Goal: Task Accomplishment & Management: Manage account settings

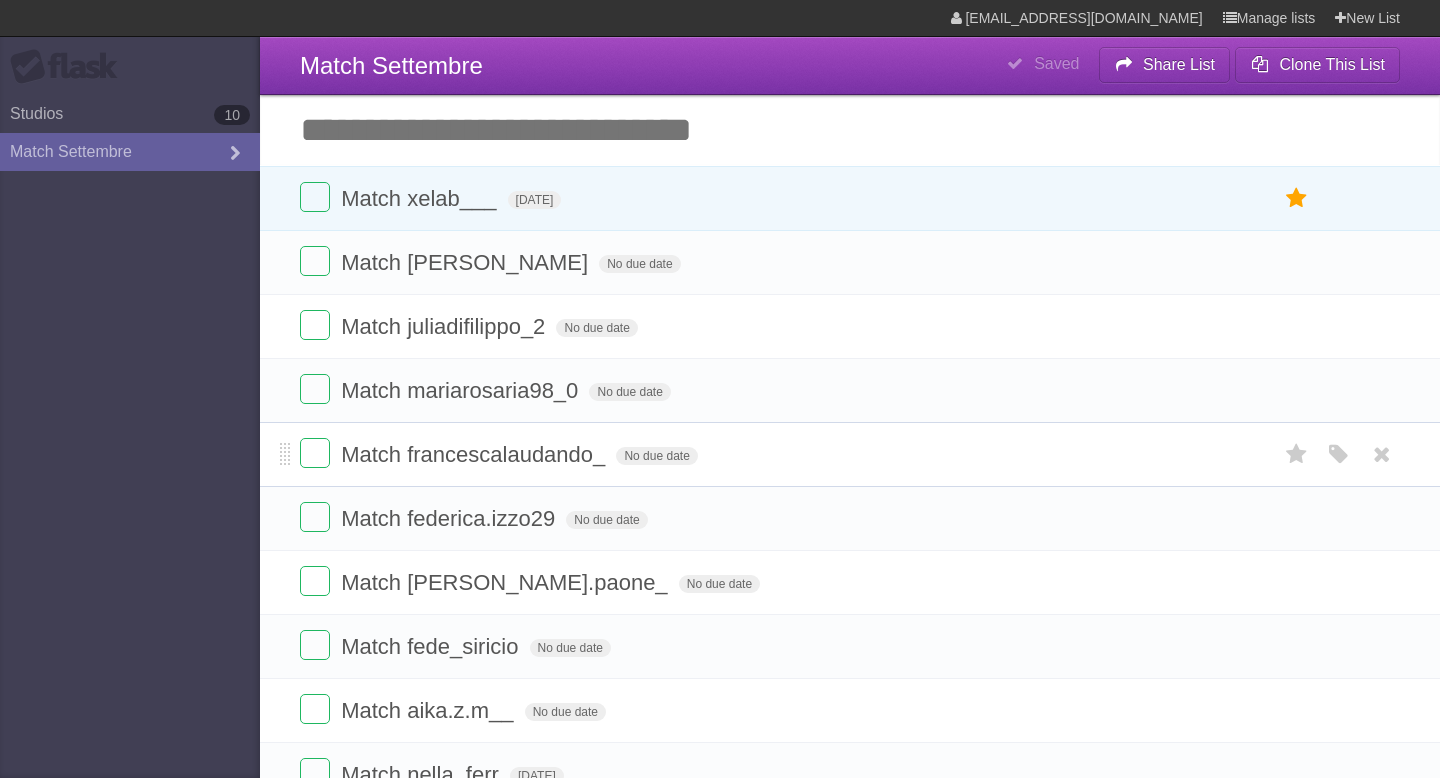
click at [637, 471] on form "Match francescalaudando_ No due date White Red Blue Green Purple Orange" at bounding box center [850, 454] width 1100 height 33
click at [637, 460] on span "No due date" at bounding box center [656, 456] width 81 height 18
click at [658, 457] on span "[DATE]" at bounding box center [643, 456] width 54 height 18
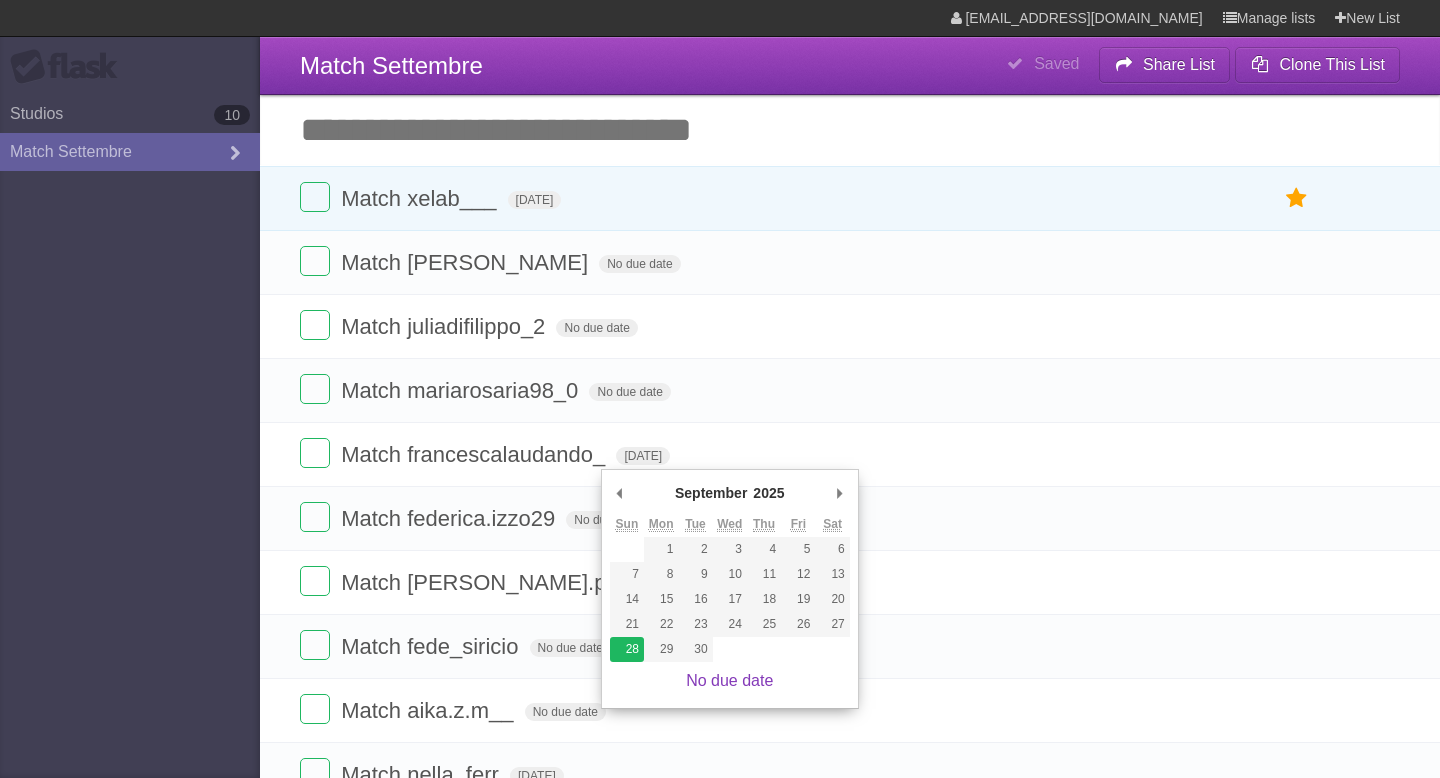
type span "[DATE]"
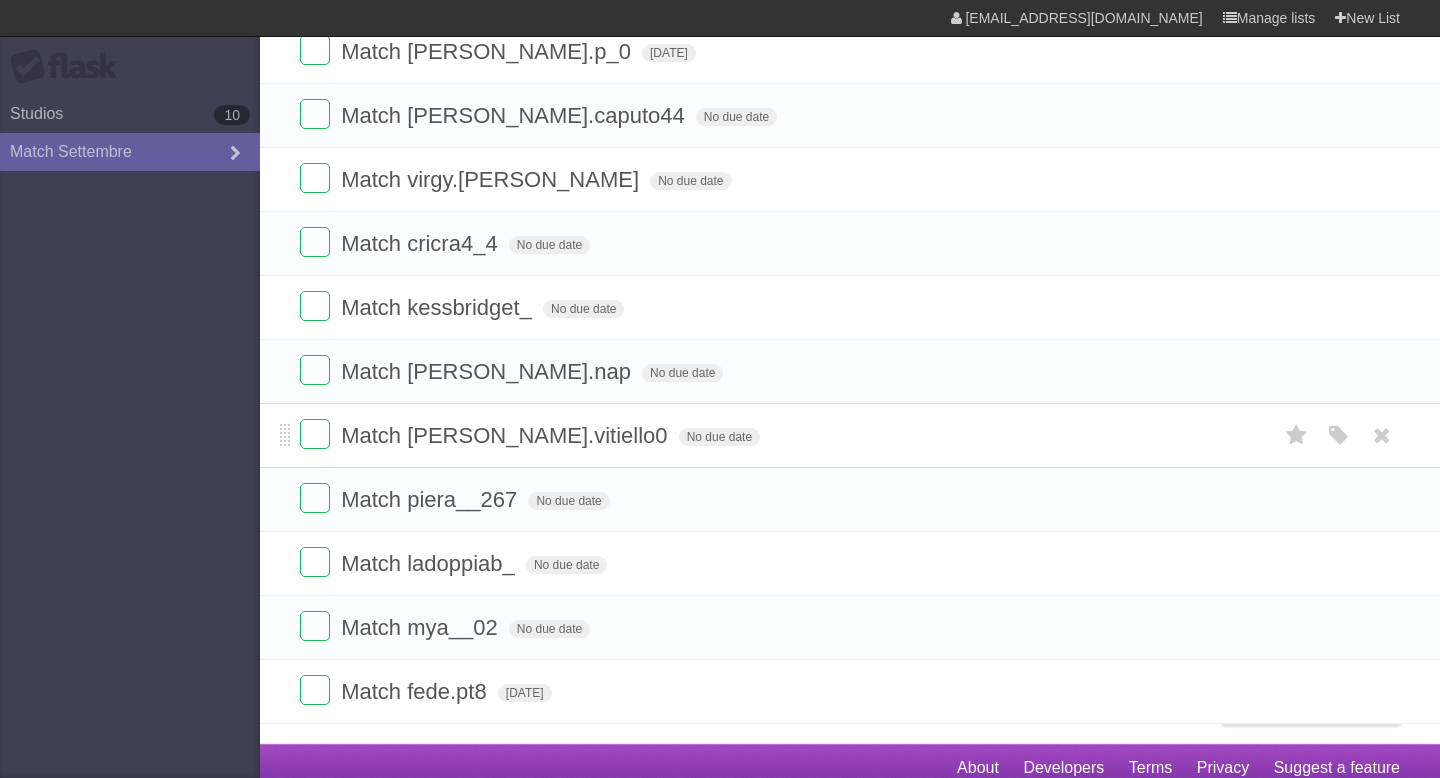
scroll to position [933, 0]
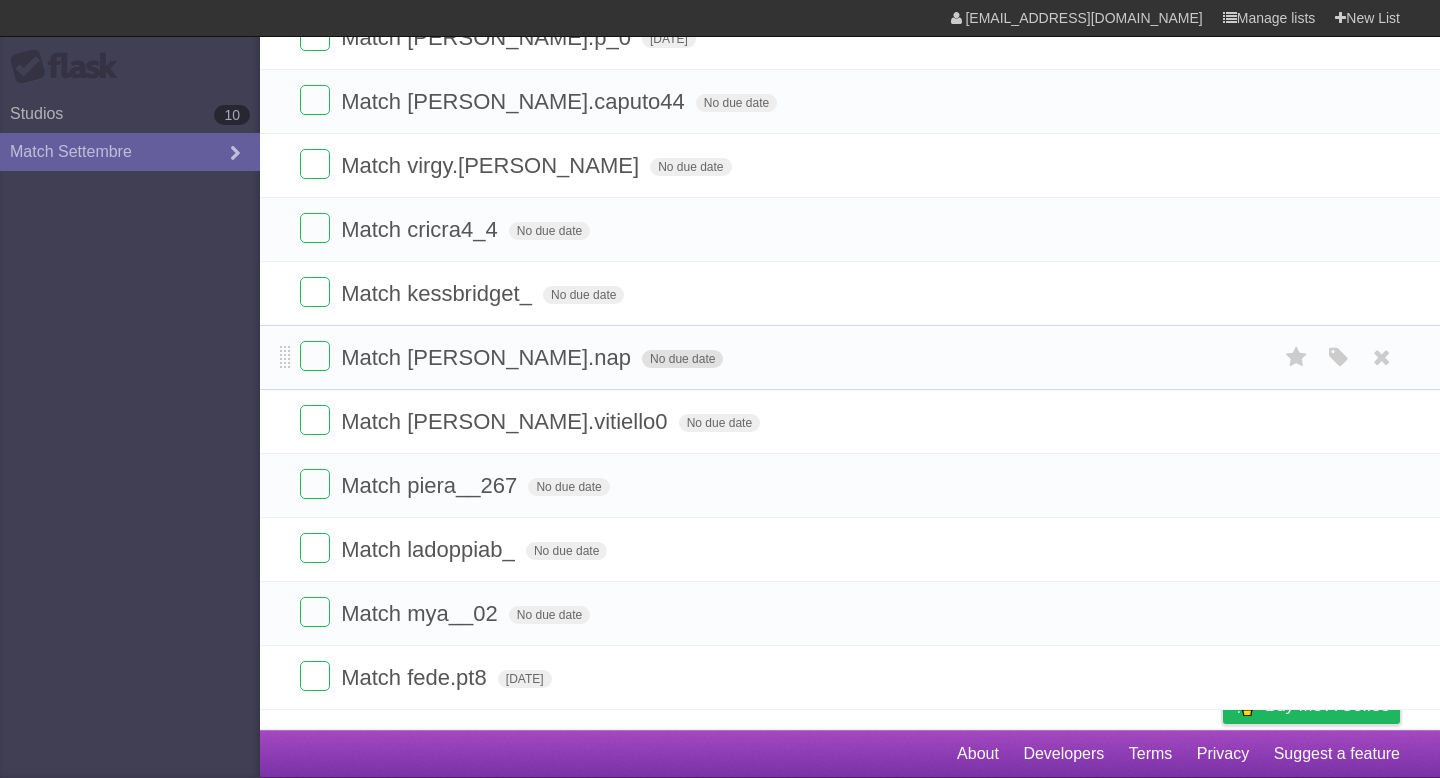
click at [642, 356] on span "No due date" at bounding box center [682, 359] width 81 height 18
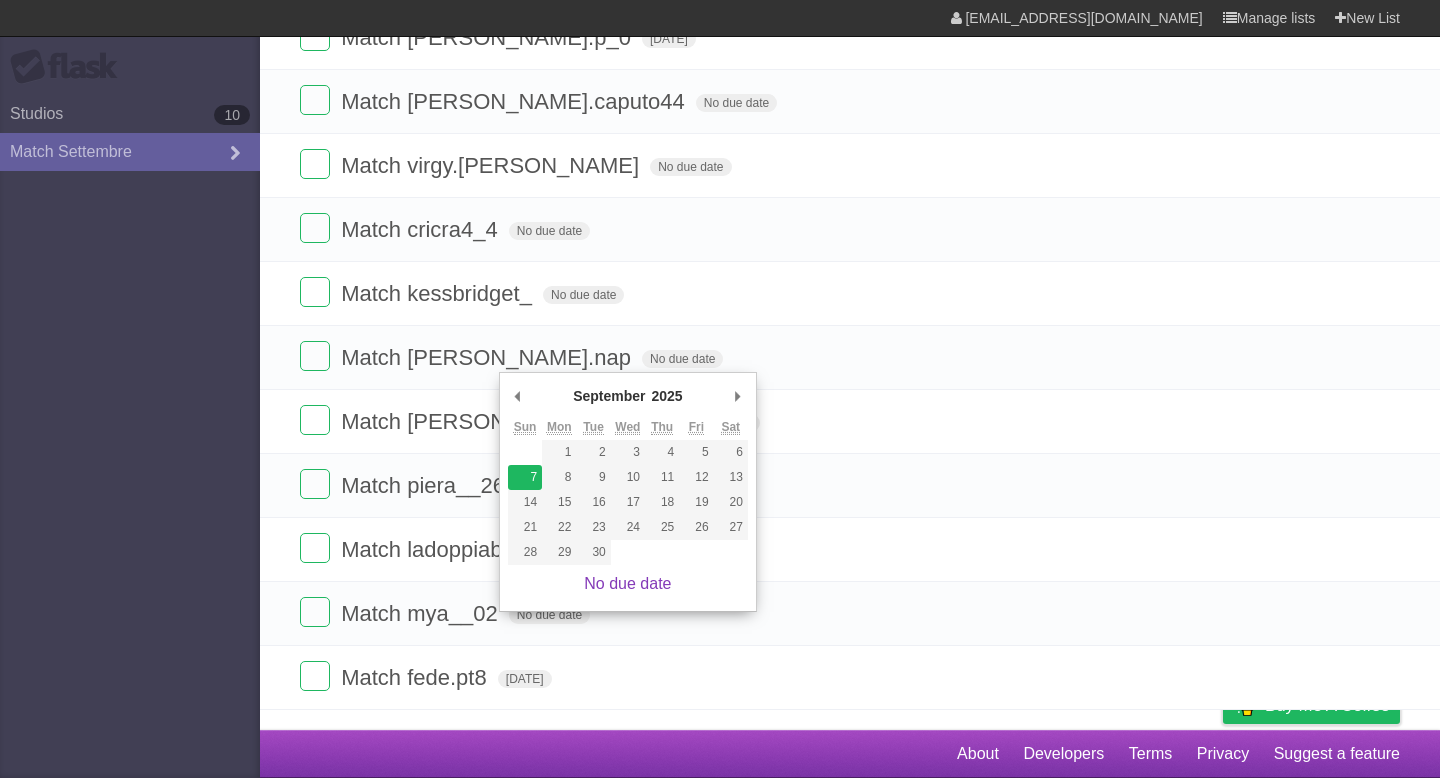
type span "[DATE]"
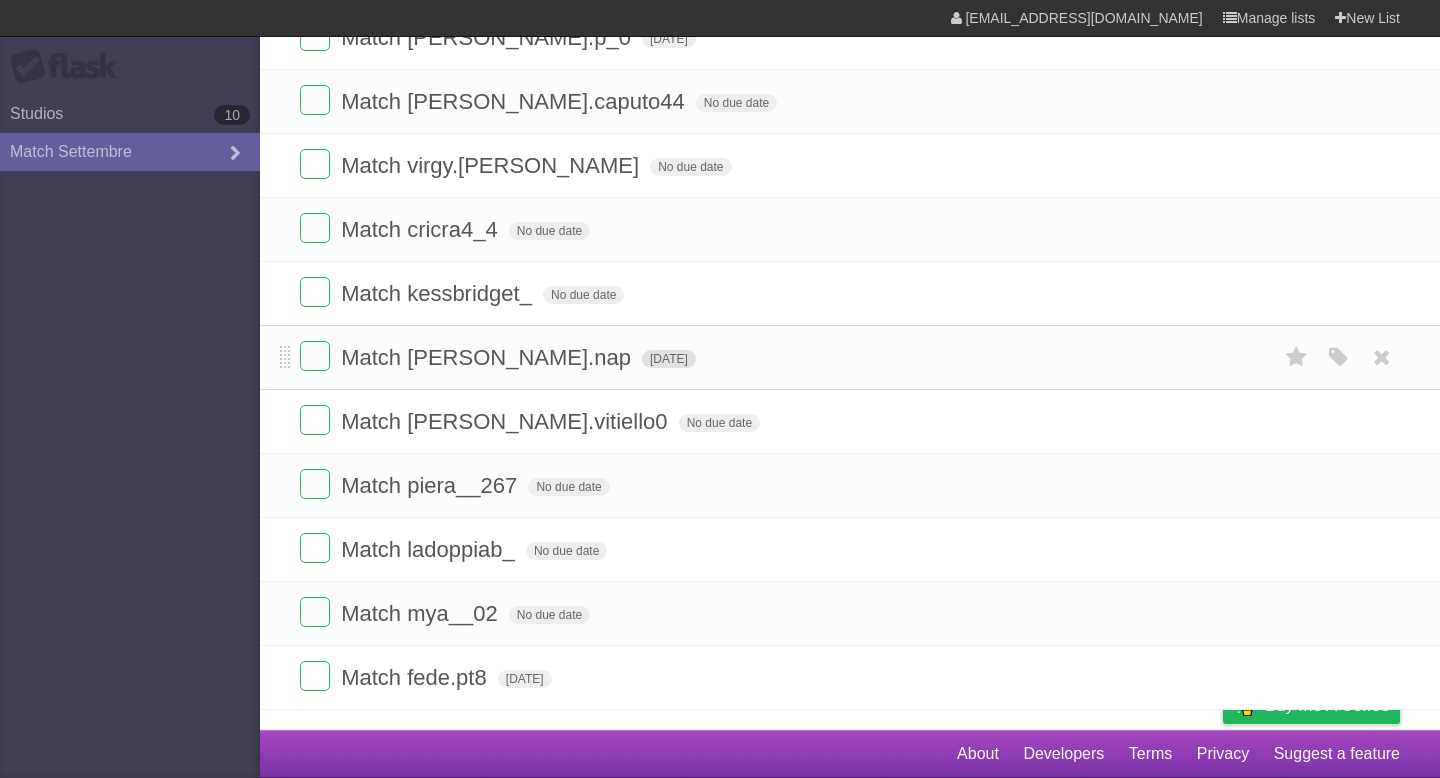
click at [642, 358] on span "[DATE]" at bounding box center [669, 359] width 54 height 18
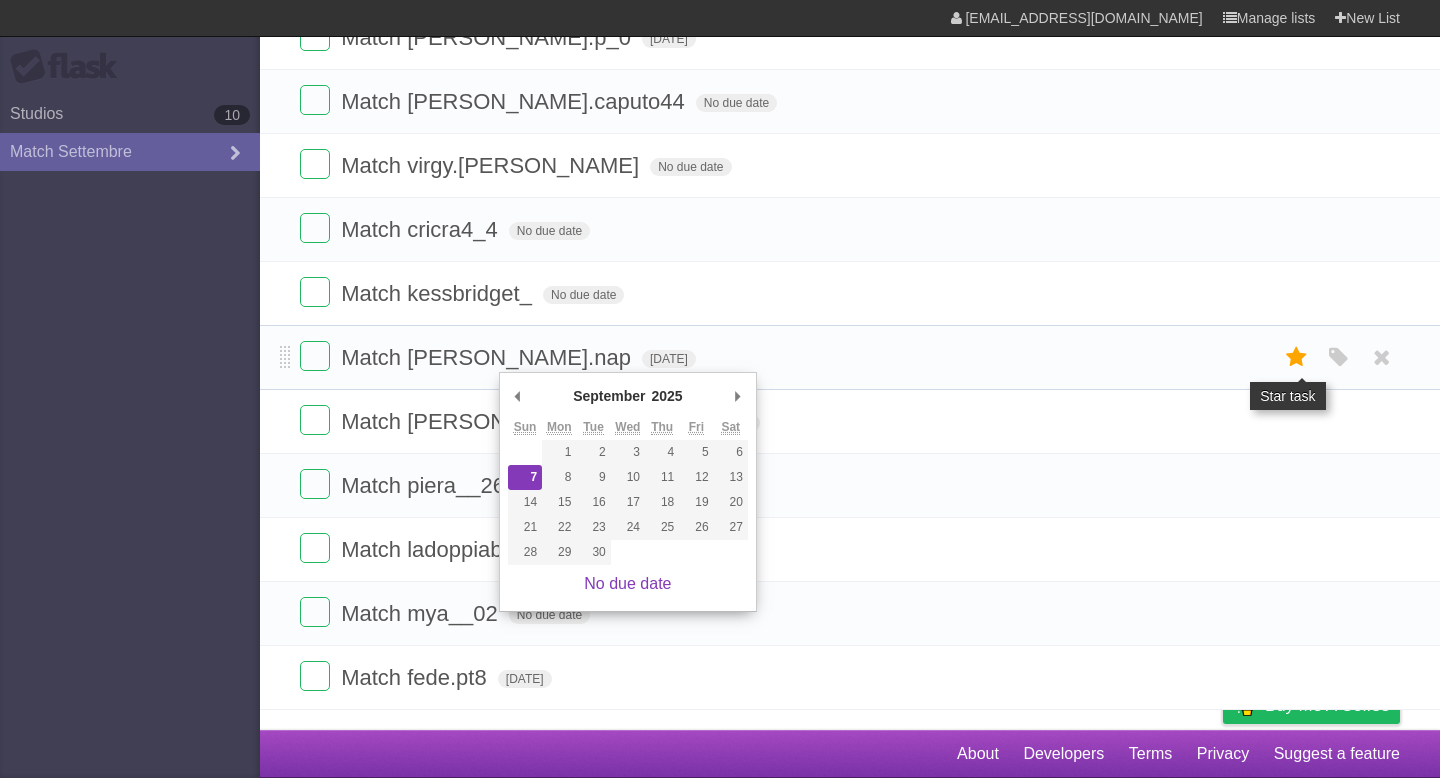
click at [1298, 367] on icon at bounding box center [1297, 357] width 28 height 33
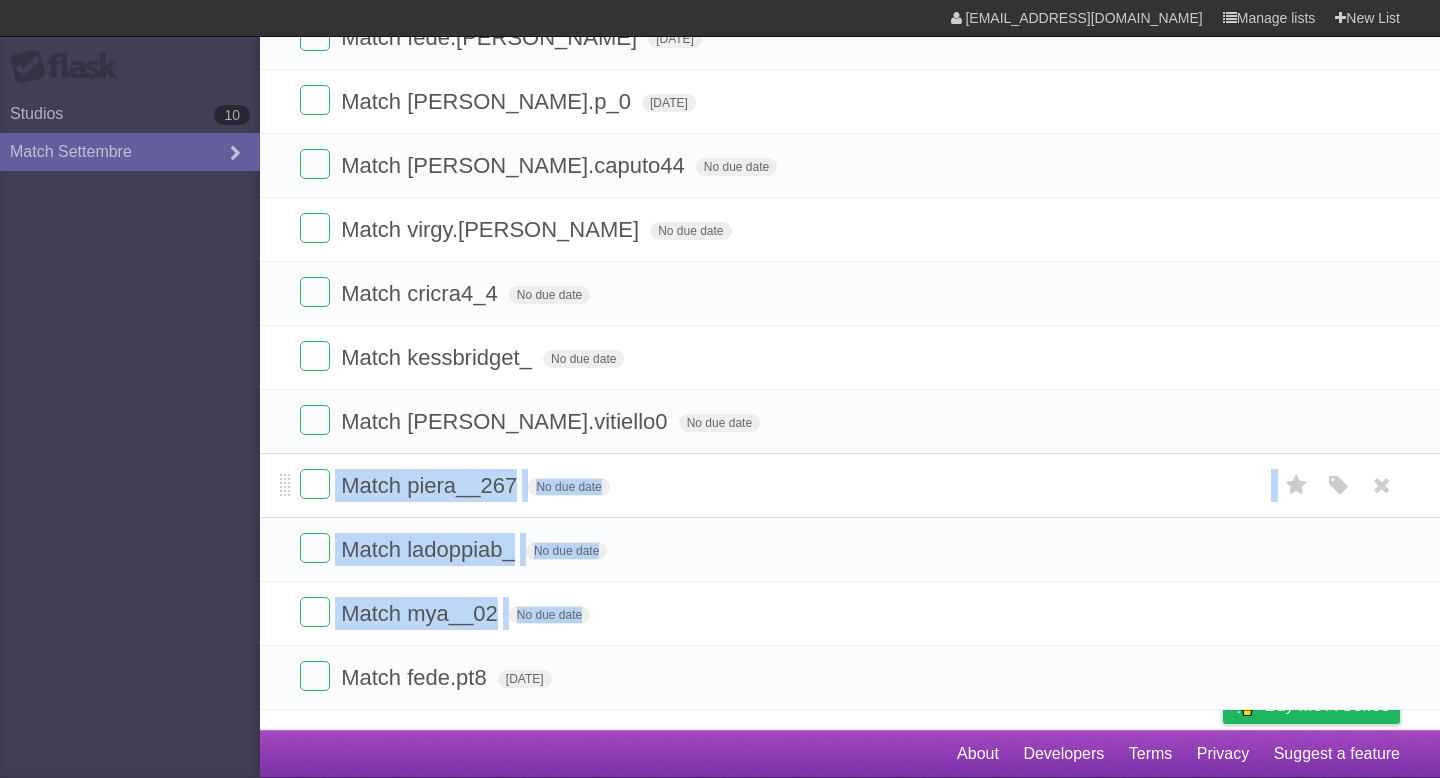
drag, startPoint x: 274, startPoint y: 678, endPoint x: 293, endPoint y: 481, distance: 197.9
click at [293, 481] on ul "Match [PERSON_NAME] No due date White Red Blue Green Purple Orange Match juliad…" at bounding box center [850, 37] width 1180 height 1345
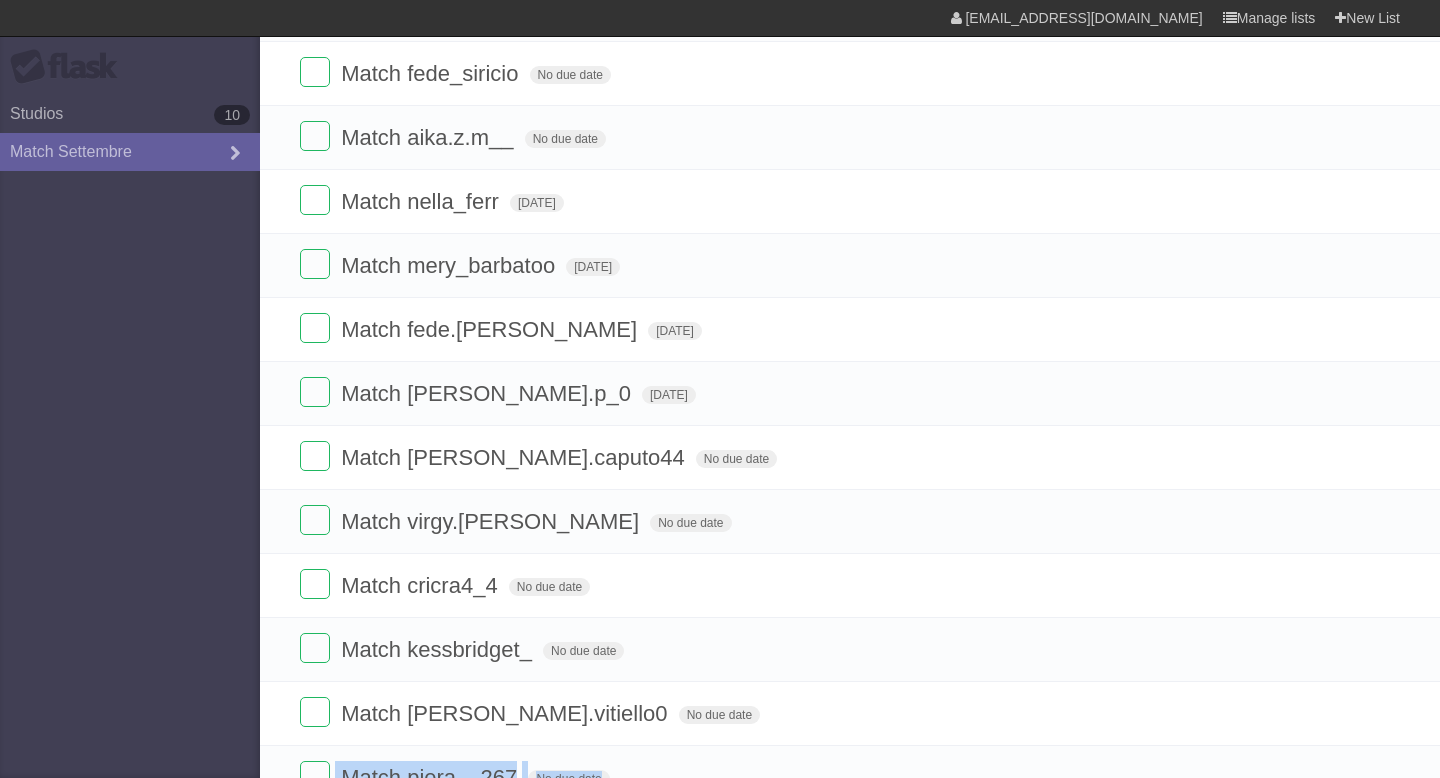
scroll to position [585, 0]
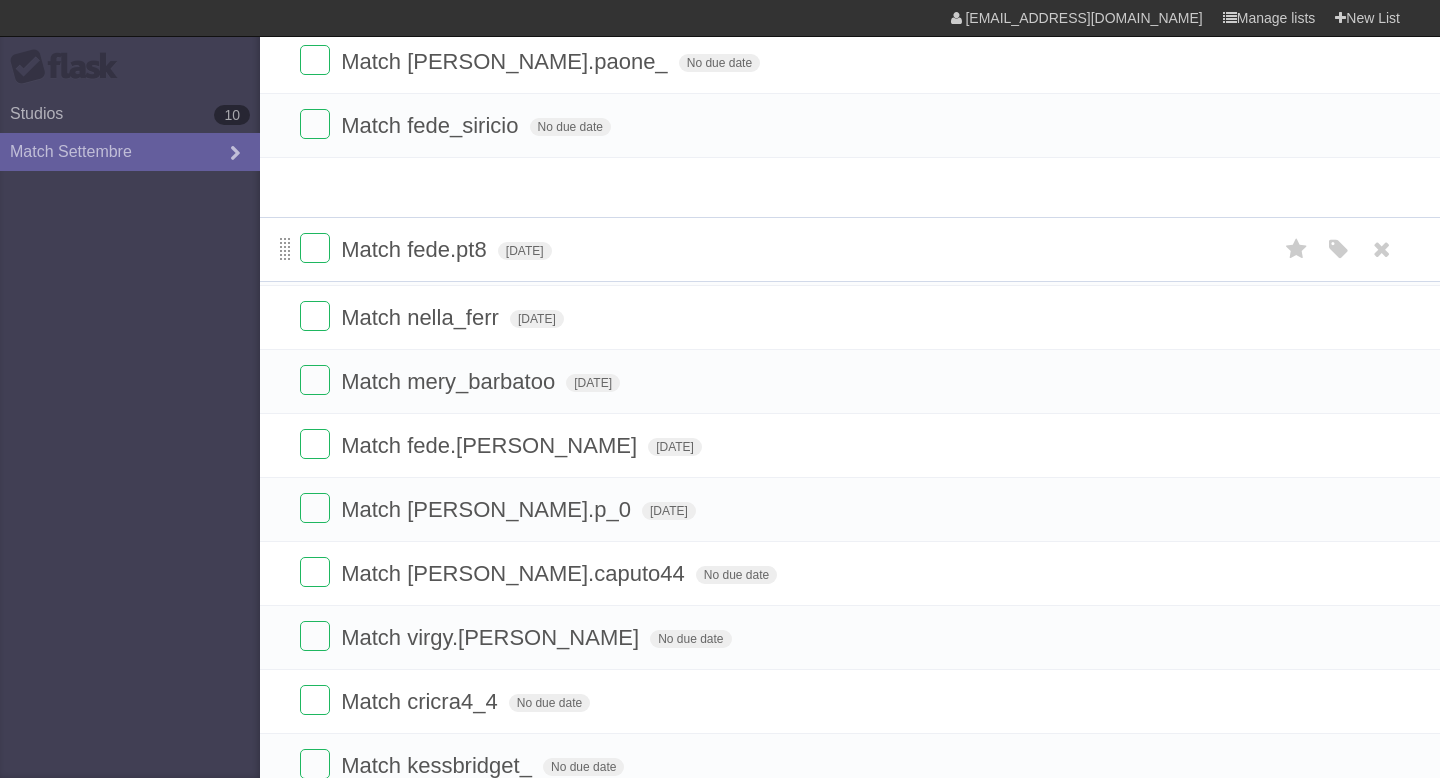
drag, startPoint x: 280, startPoint y: 678, endPoint x: 282, endPoint y: 250, distance: 428.0
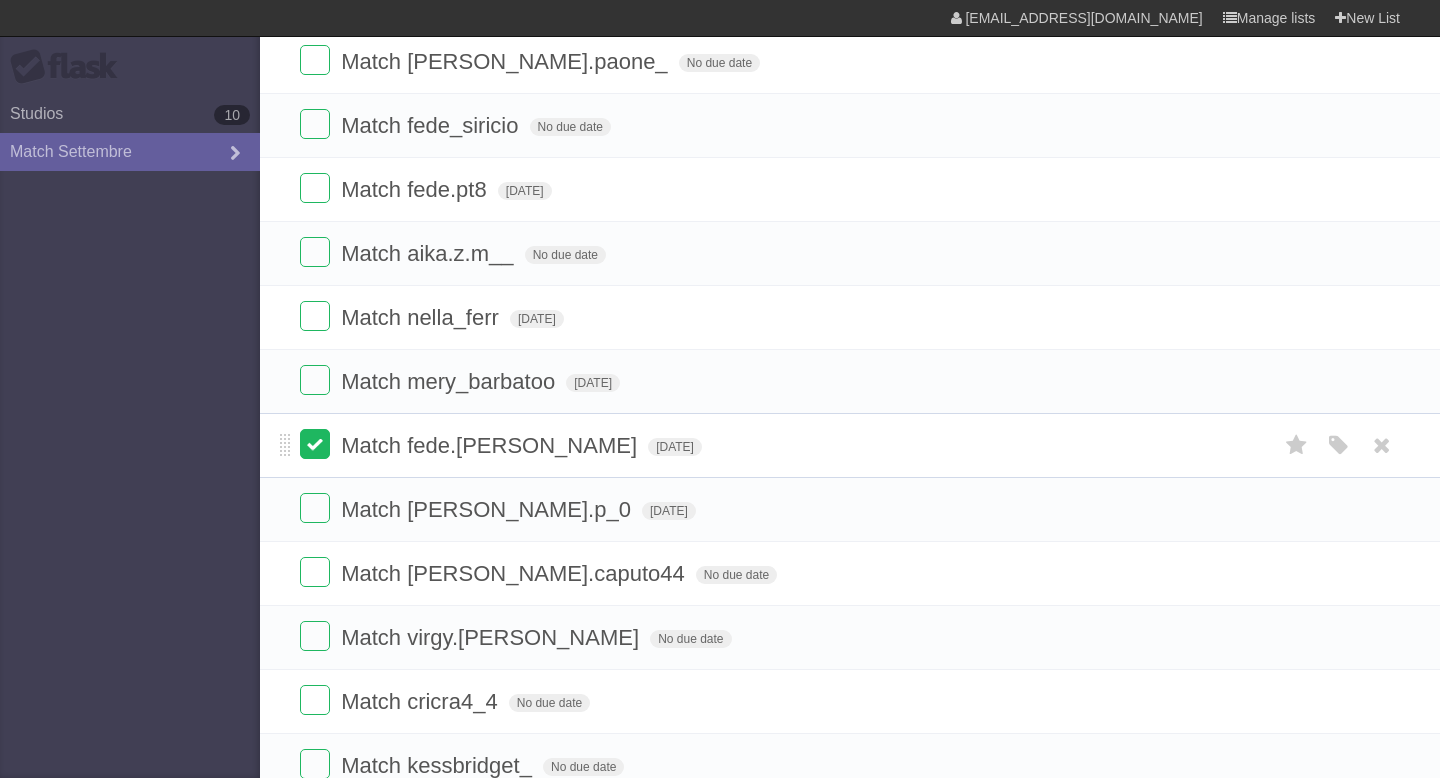
scroll to position [933, 0]
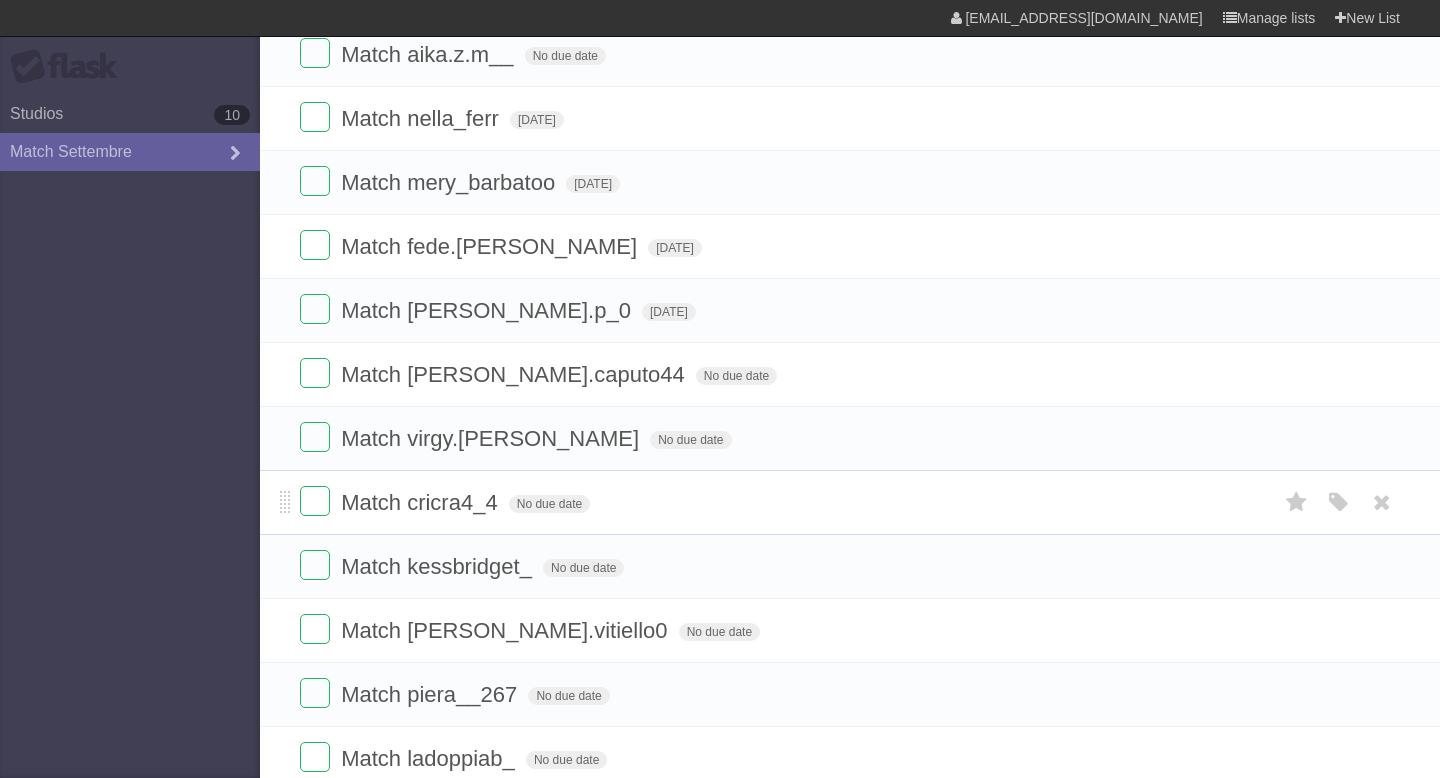
scroll to position [754, 0]
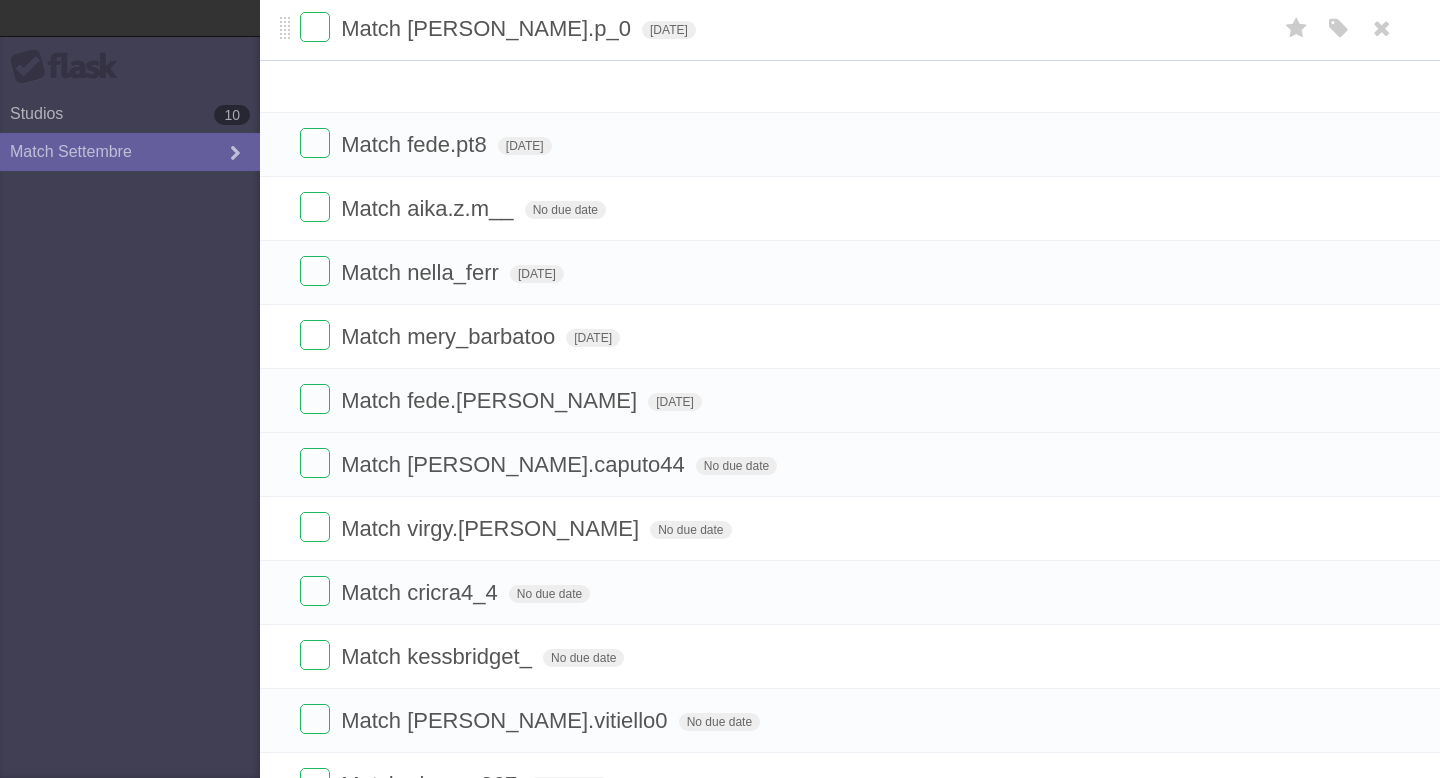
drag, startPoint x: 281, startPoint y: 351, endPoint x: 297, endPoint y: 15, distance: 336.4
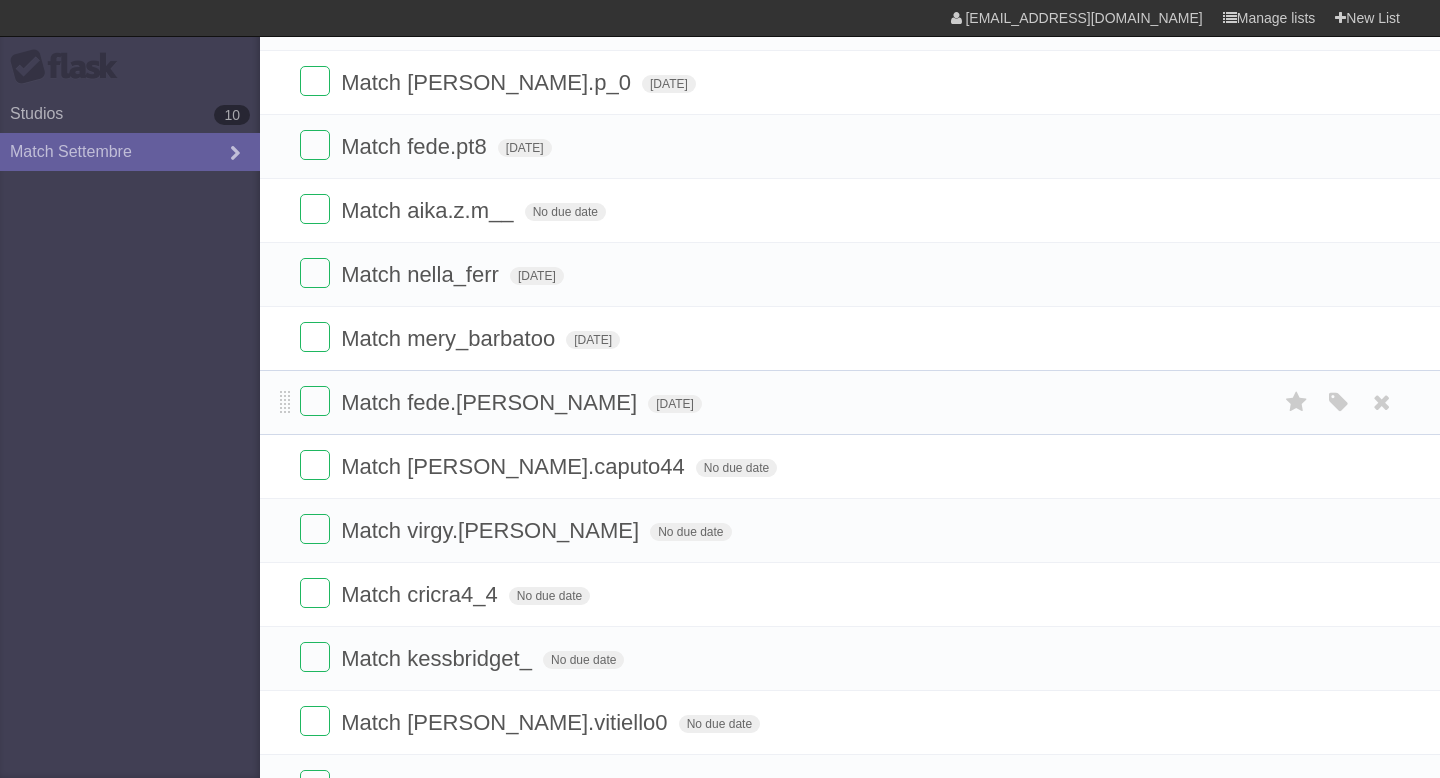
scroll to position [707, 0]
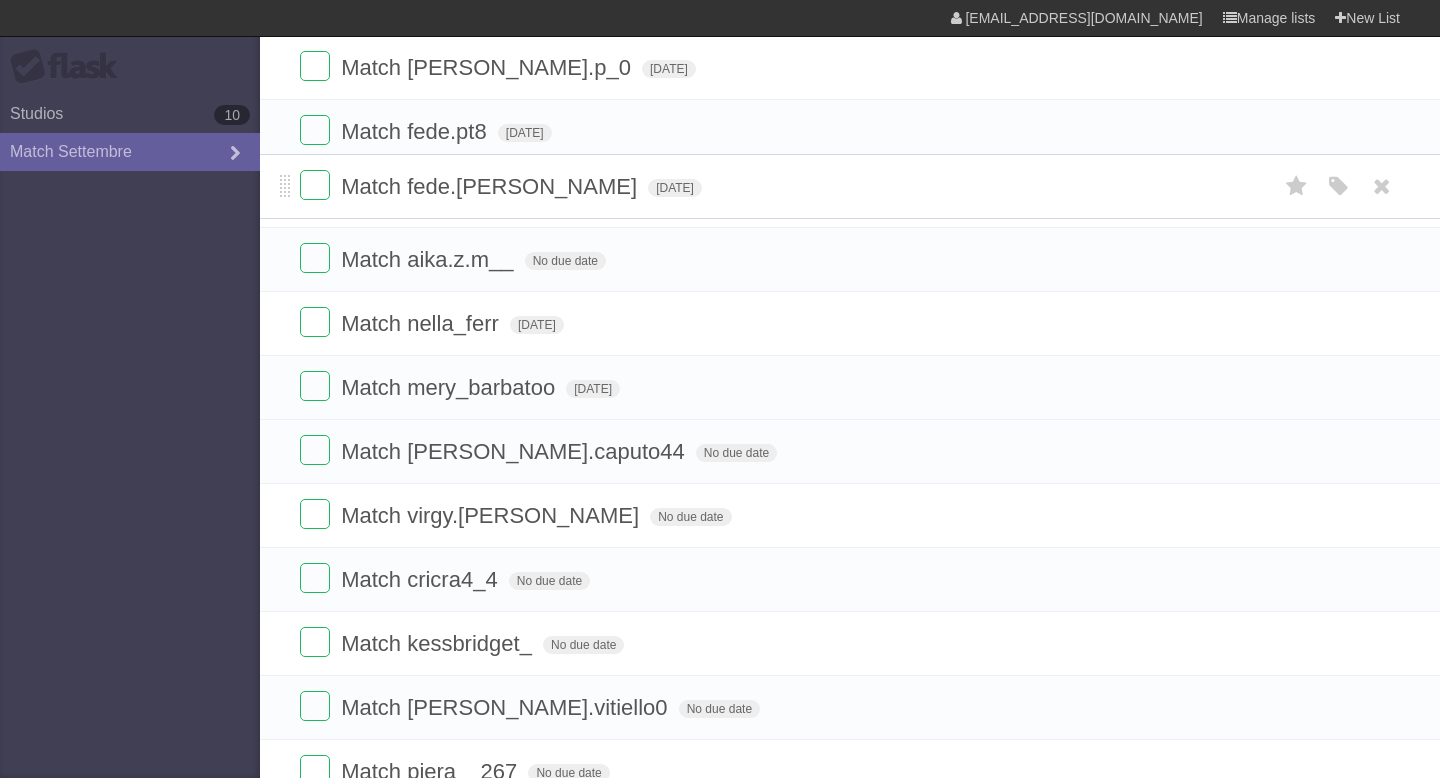
drag, startPoint x: 288, startPoint y: 392, endPoint x: 292, endPoint y: 186, distance: 206.0
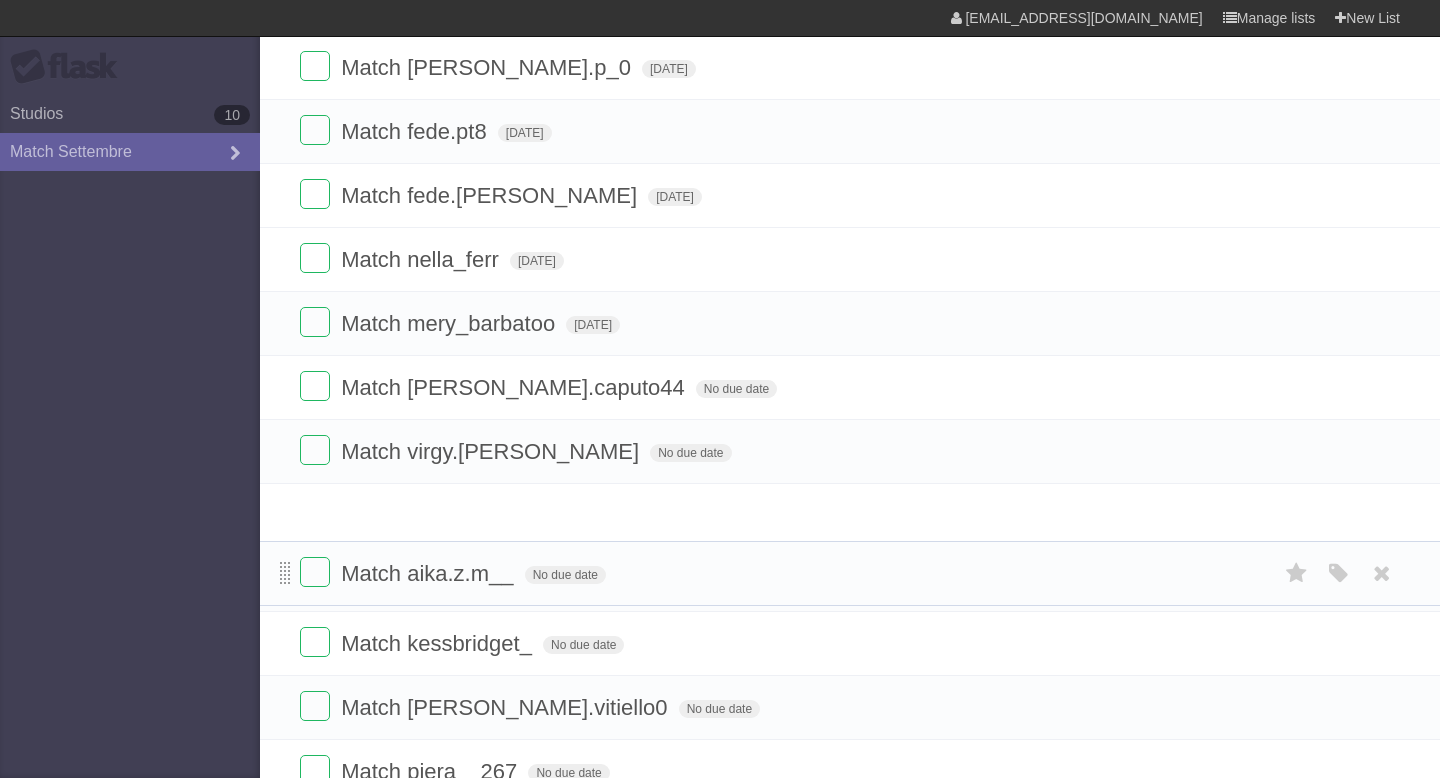
drag, startPoint x: 282, startPoint y: 262, endPoint x: 281, endPoint y: 572, distance: 310.0
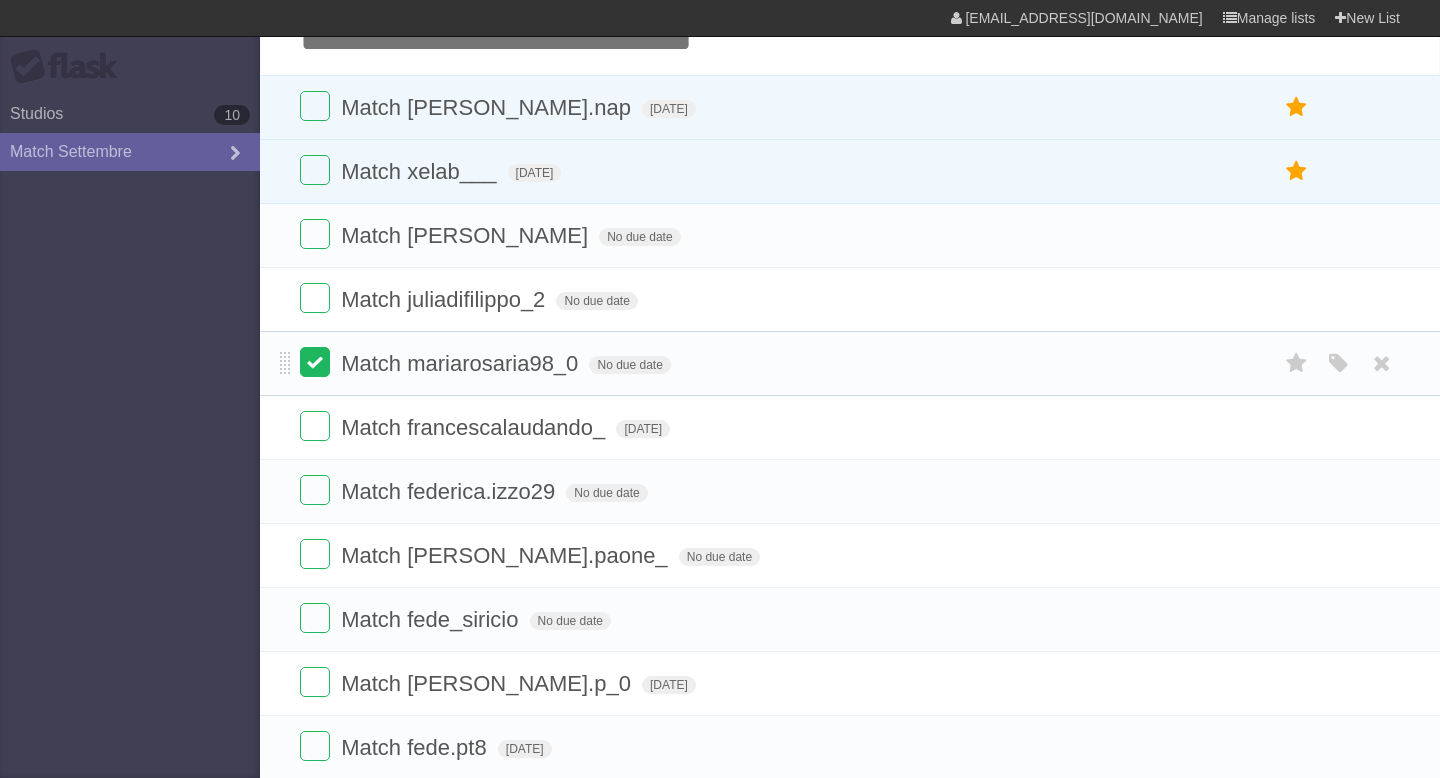
scroll to position [128, 0]
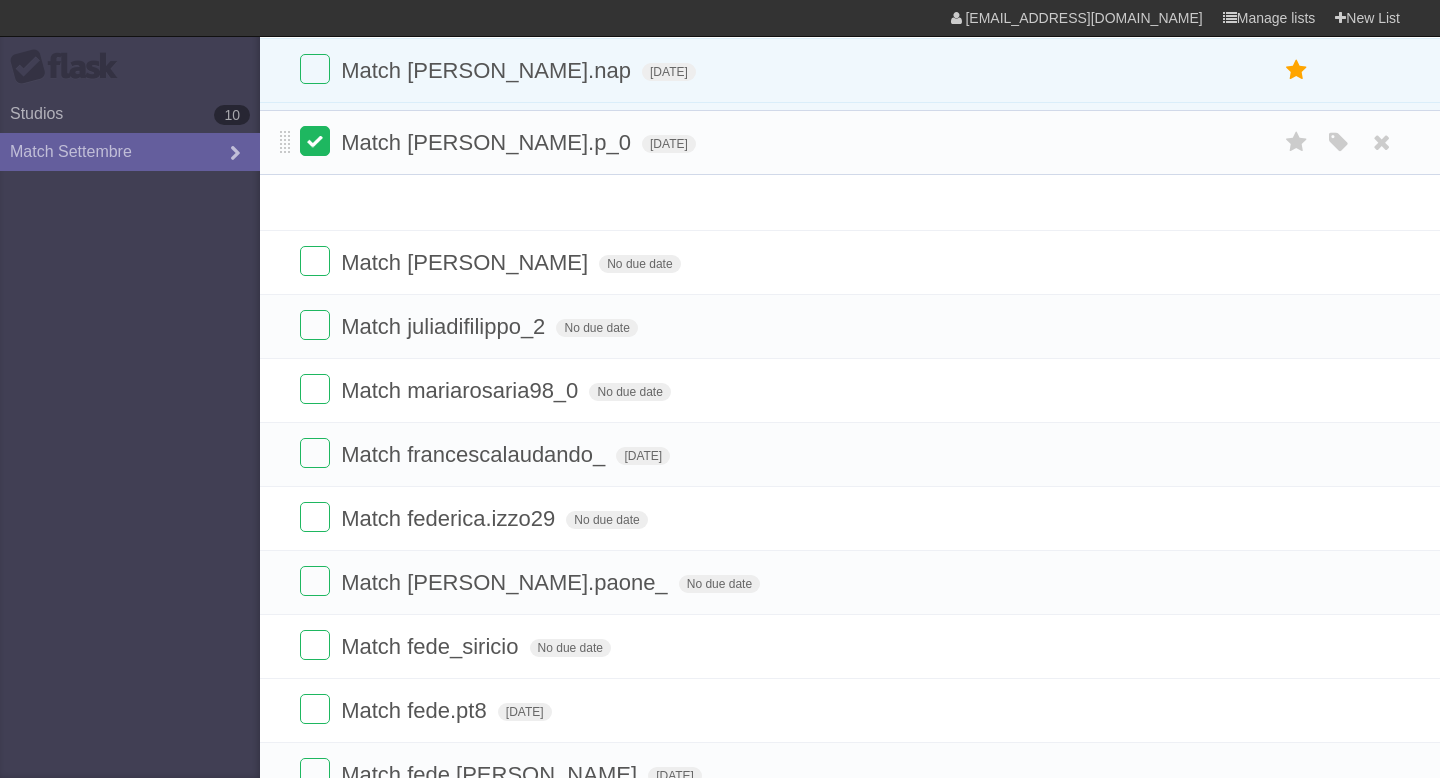
drag, startPoint x: 287, startPoint y: 642, endPoint x: 299, endPoint y: 134, distance: 508.1
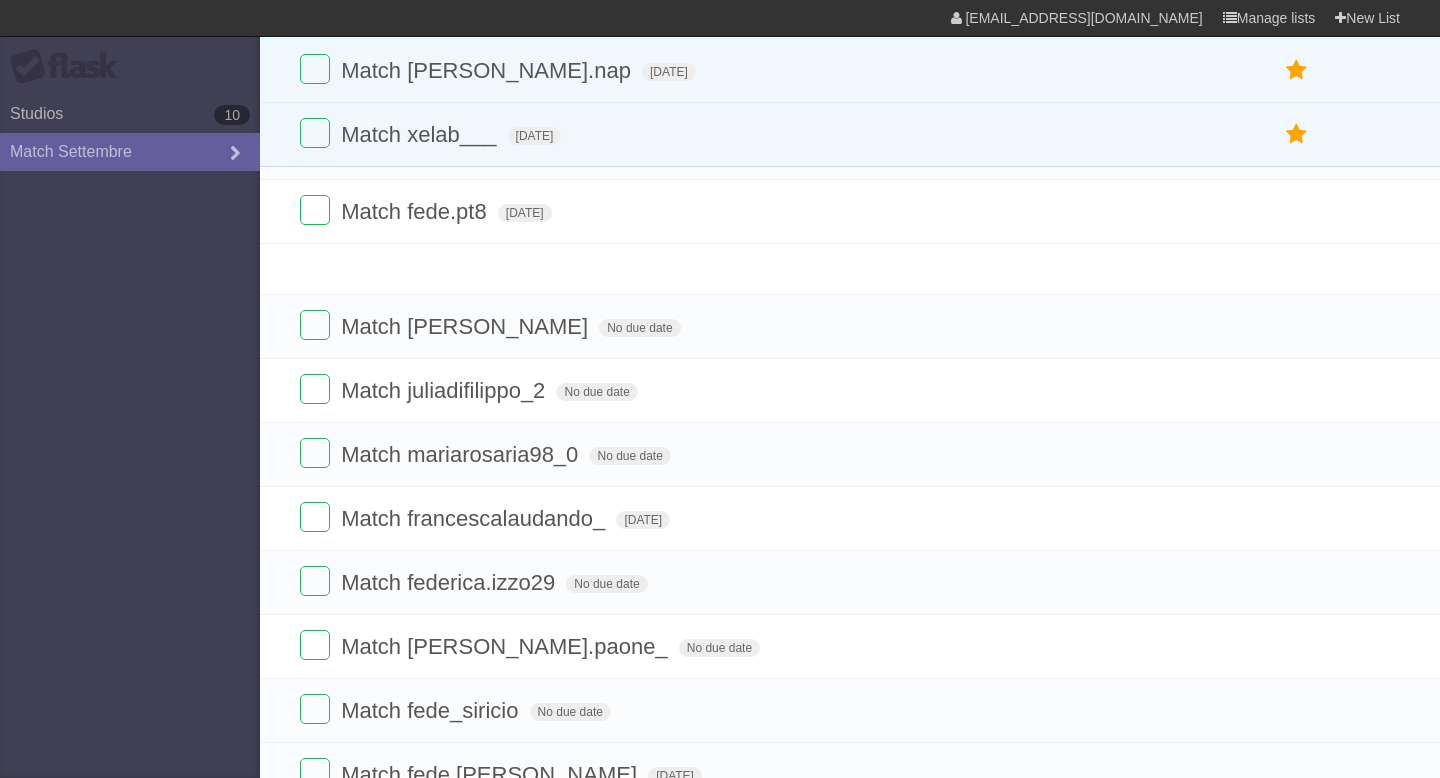
drag, startPoint x: 288, startPoint y: 717, endPoint x: 300, endPoint y: 203, distance: 514.1
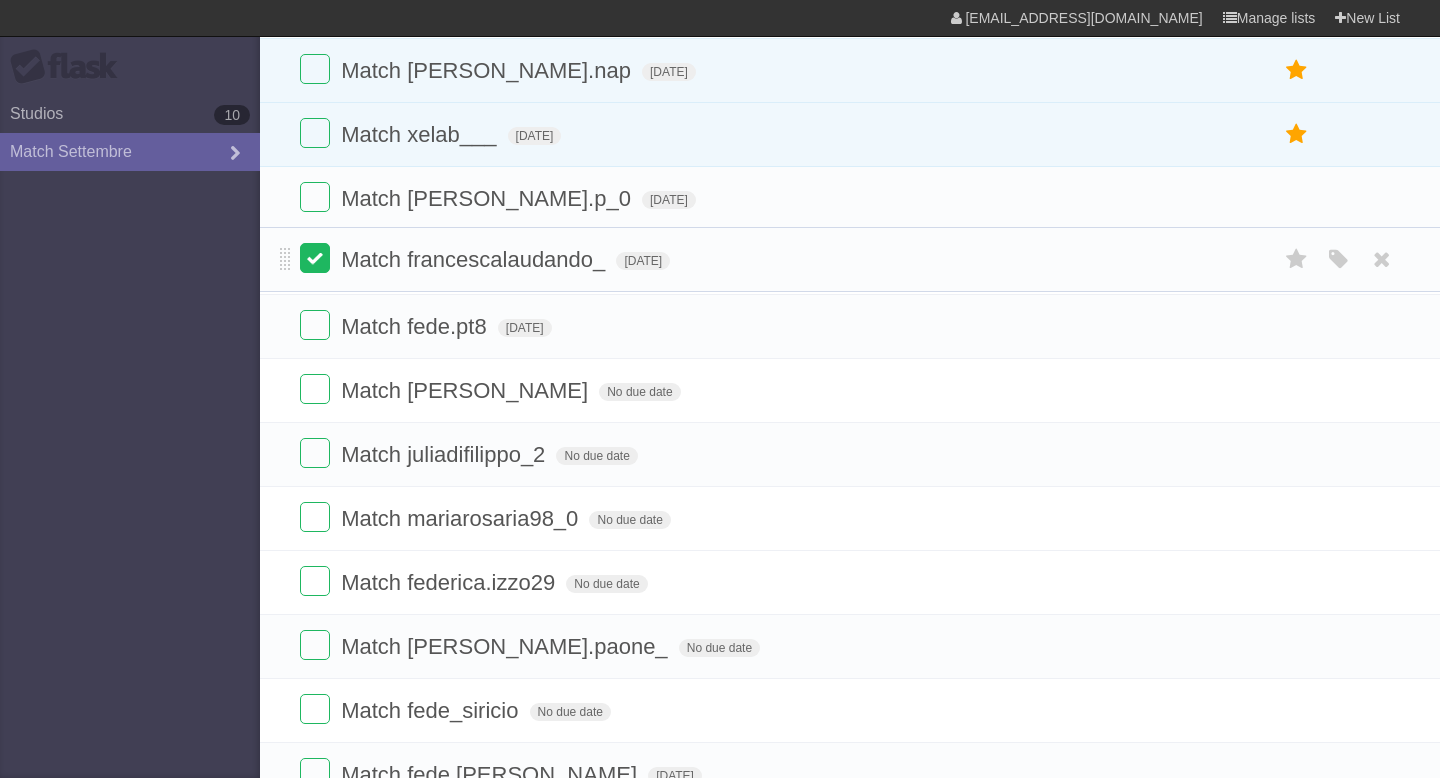
drag, startPoint x: 284, startPoint y: 526, endPoint x: 300, endPoint y: 261, distance: 265.5
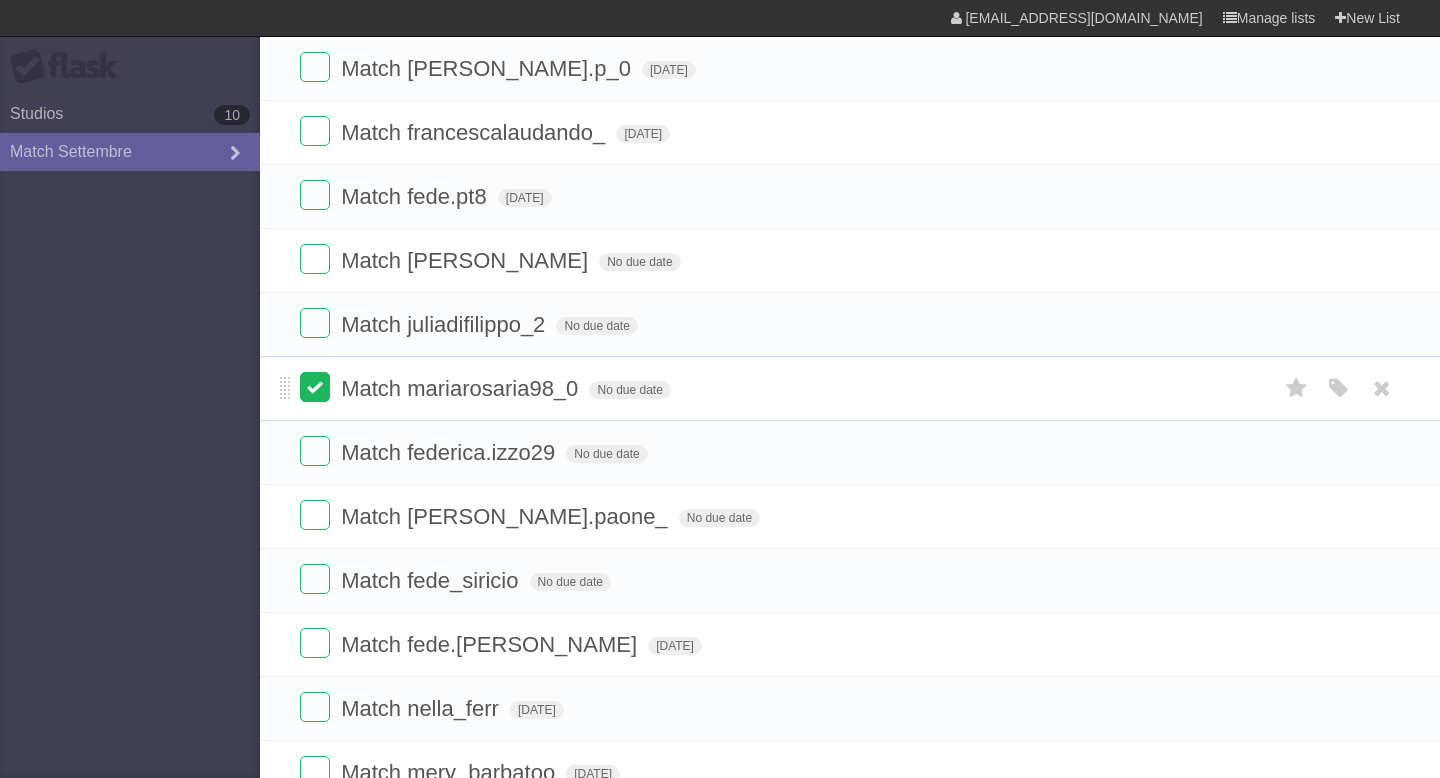
scroll to position [282, 0]
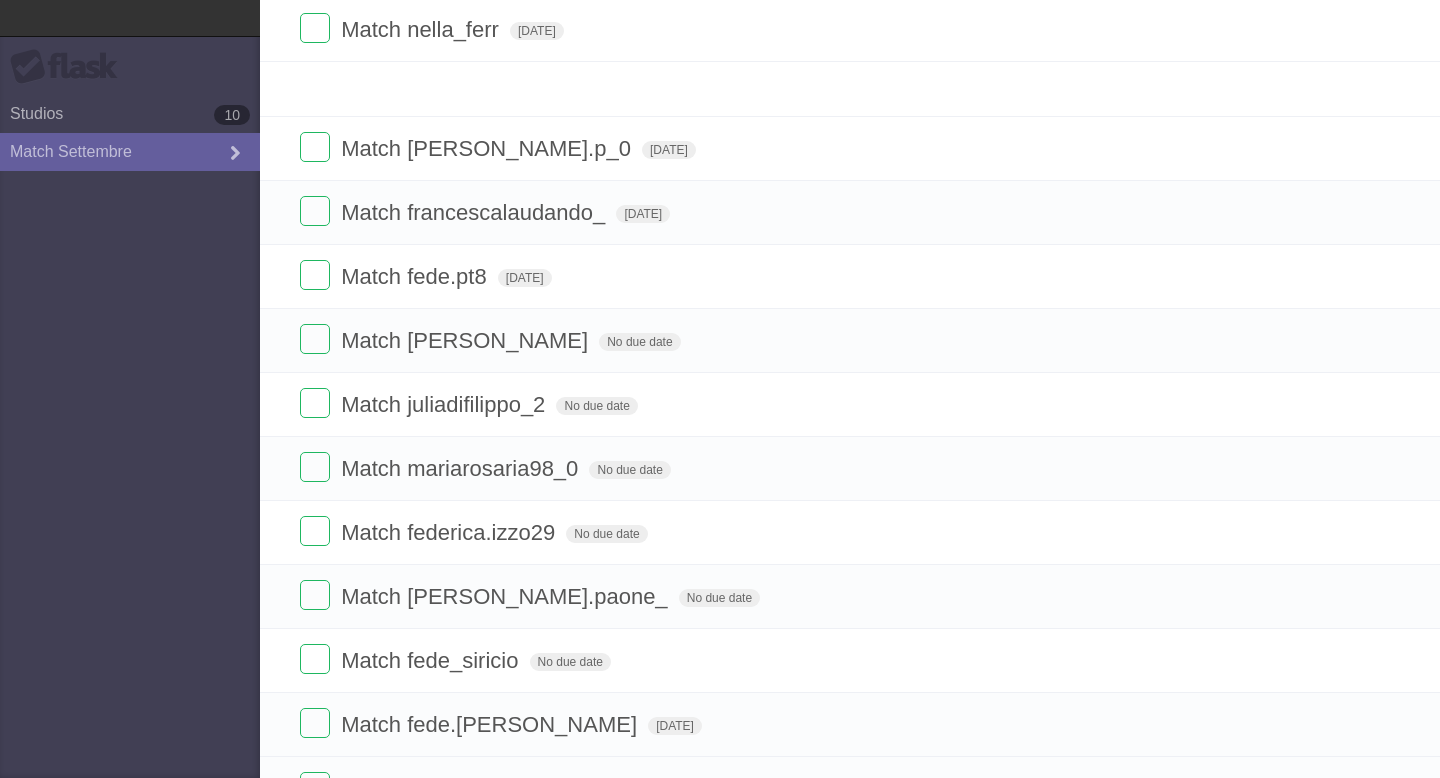
drag, startPoint x: 279, startPoint y: 677, endPoint x: 296, endPoint y: -2, distance: 679.2
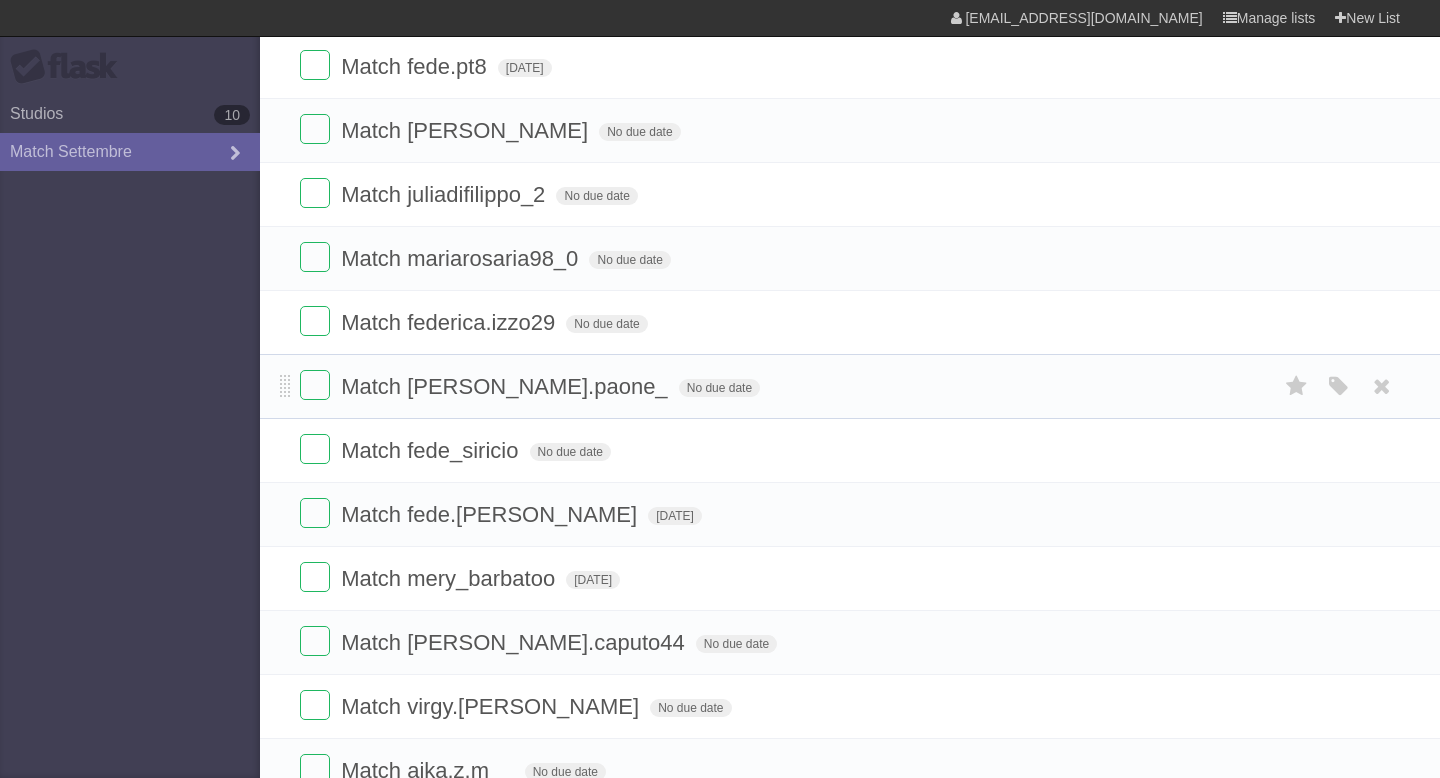
scroll to position [501, 0]
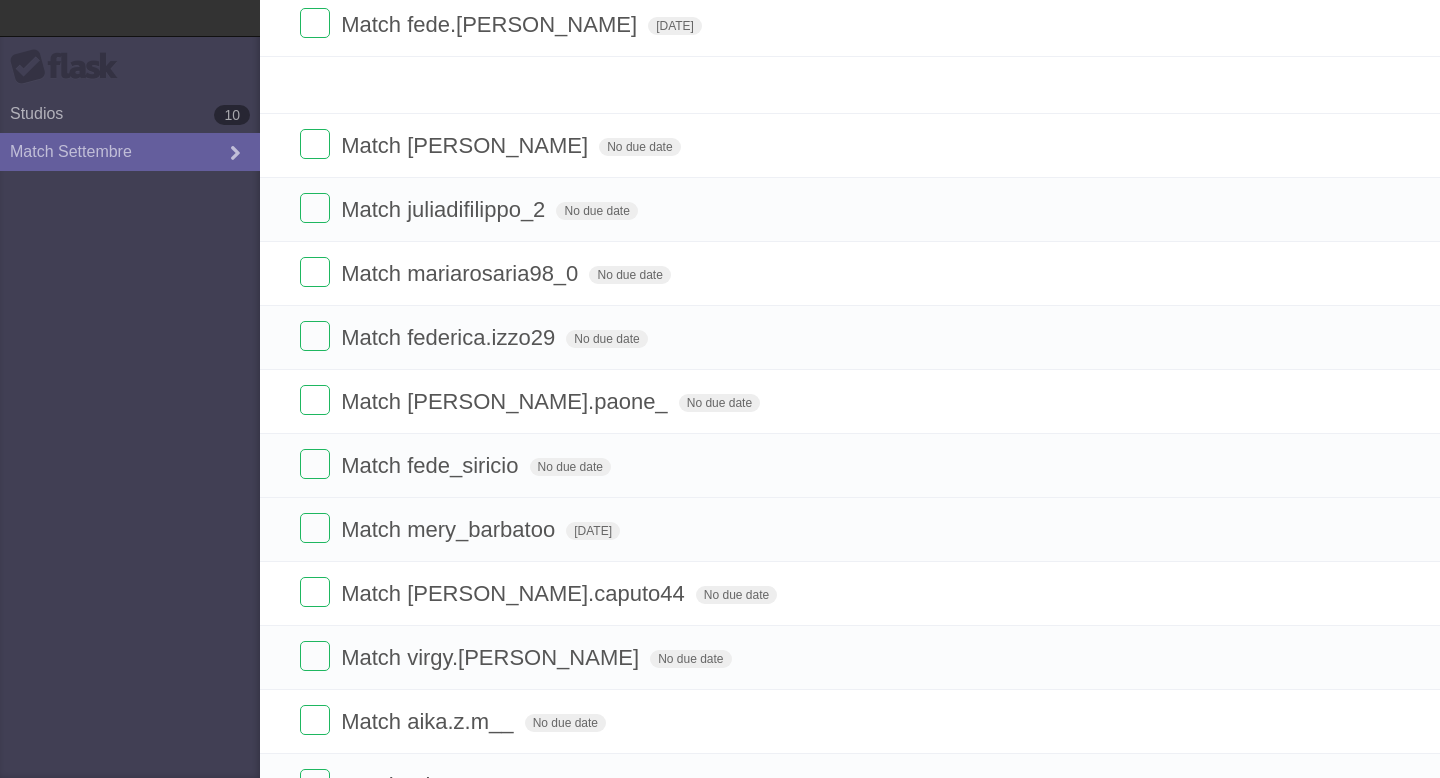
drag, startPoint x: 280, startPoint y: 474, endPoint x: 312, endPoint y: 29, distance: 446.1
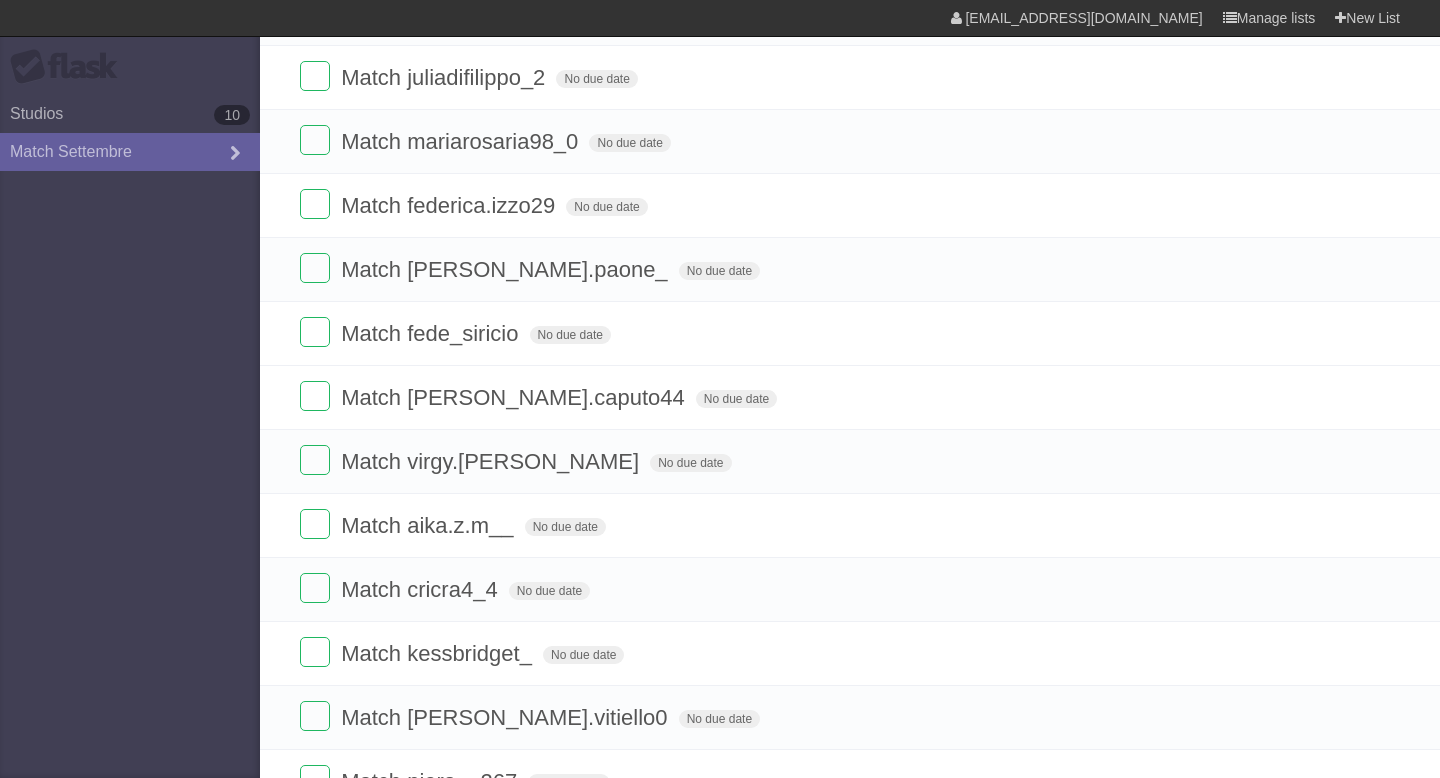
scroll to position [681, 0]
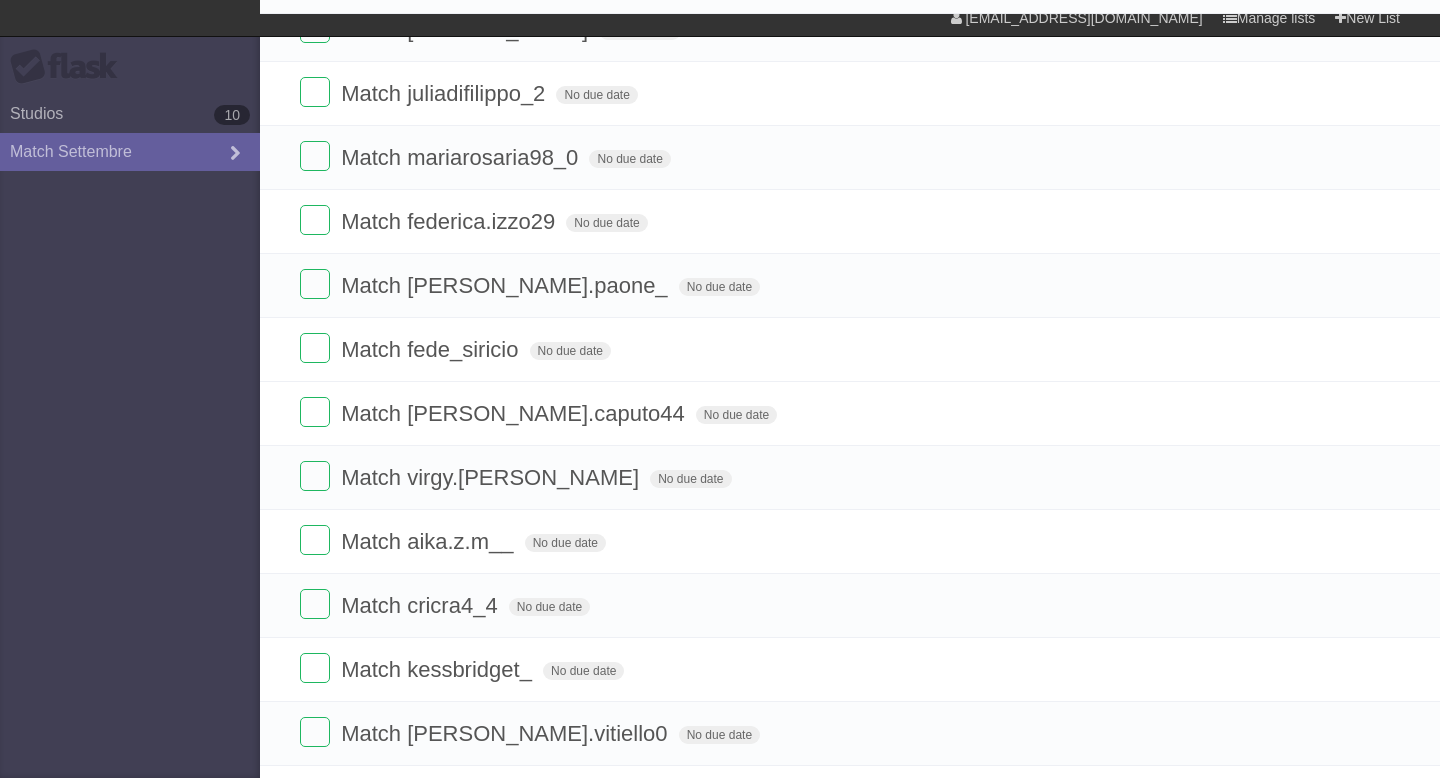
drag, startPoint x: 286, startPoint y: 345, endPoint x: 316, endPoint y: -31, distance: 377.2
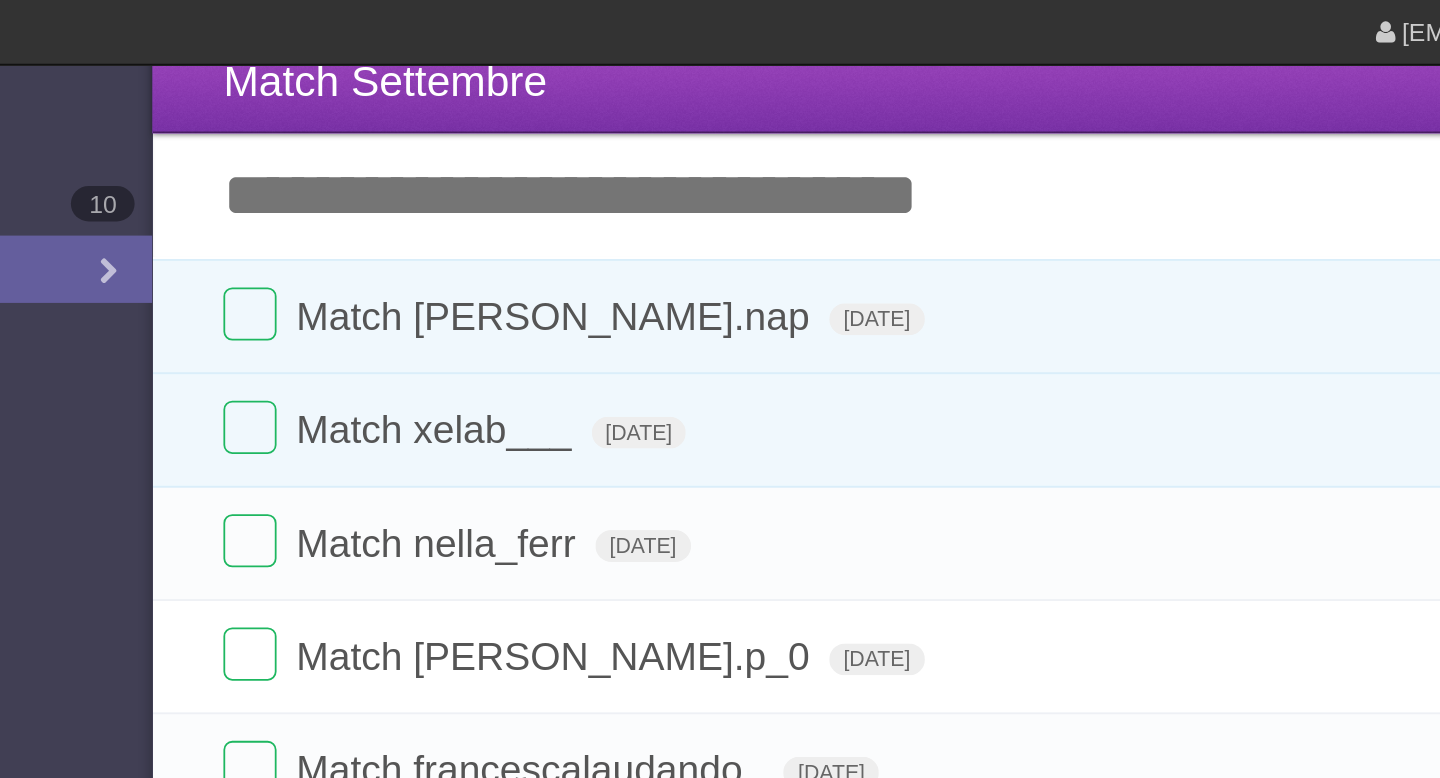
scroll to position [15, 0]
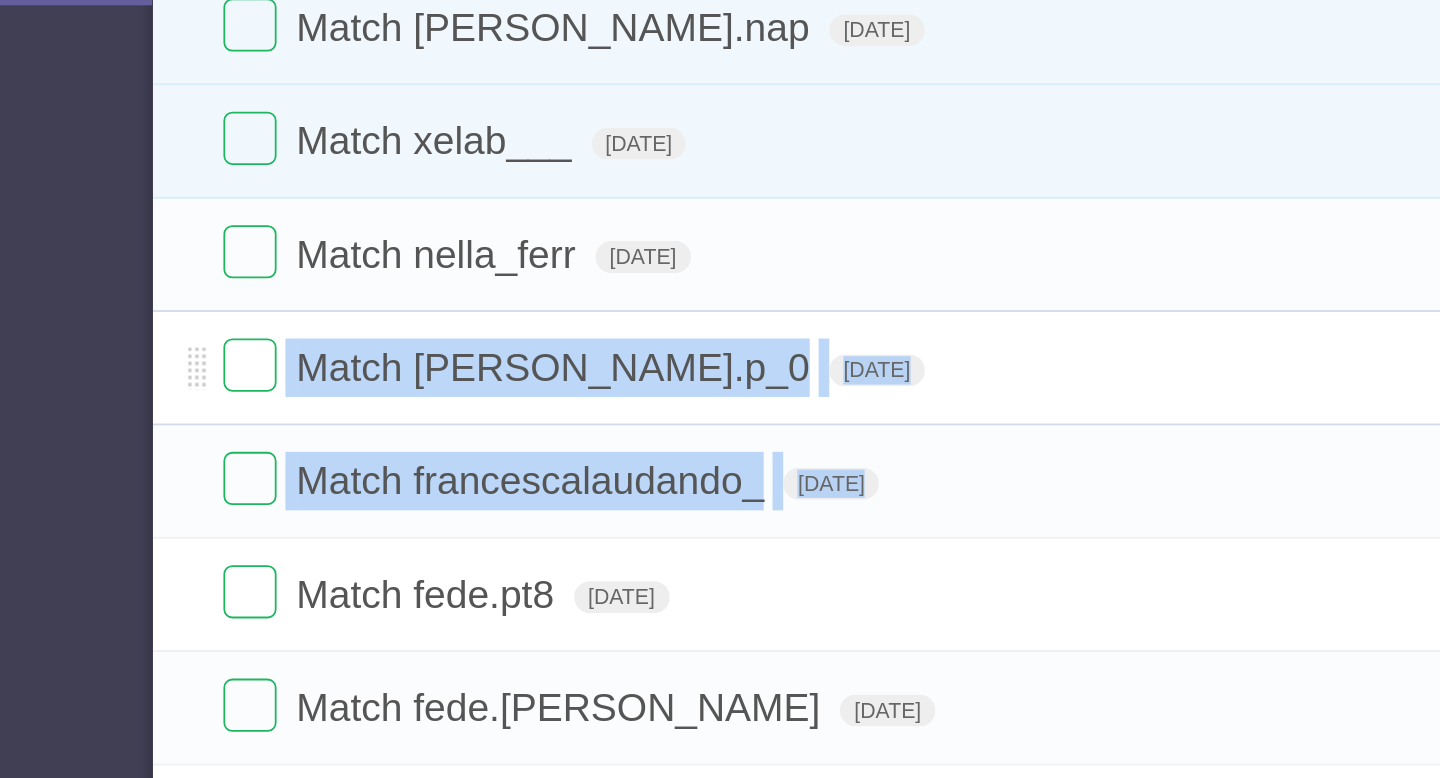
drag, startPoint x: 274, startPoint y: 507, endPoint x: 293, endPoint y: 402, distance: 106.7
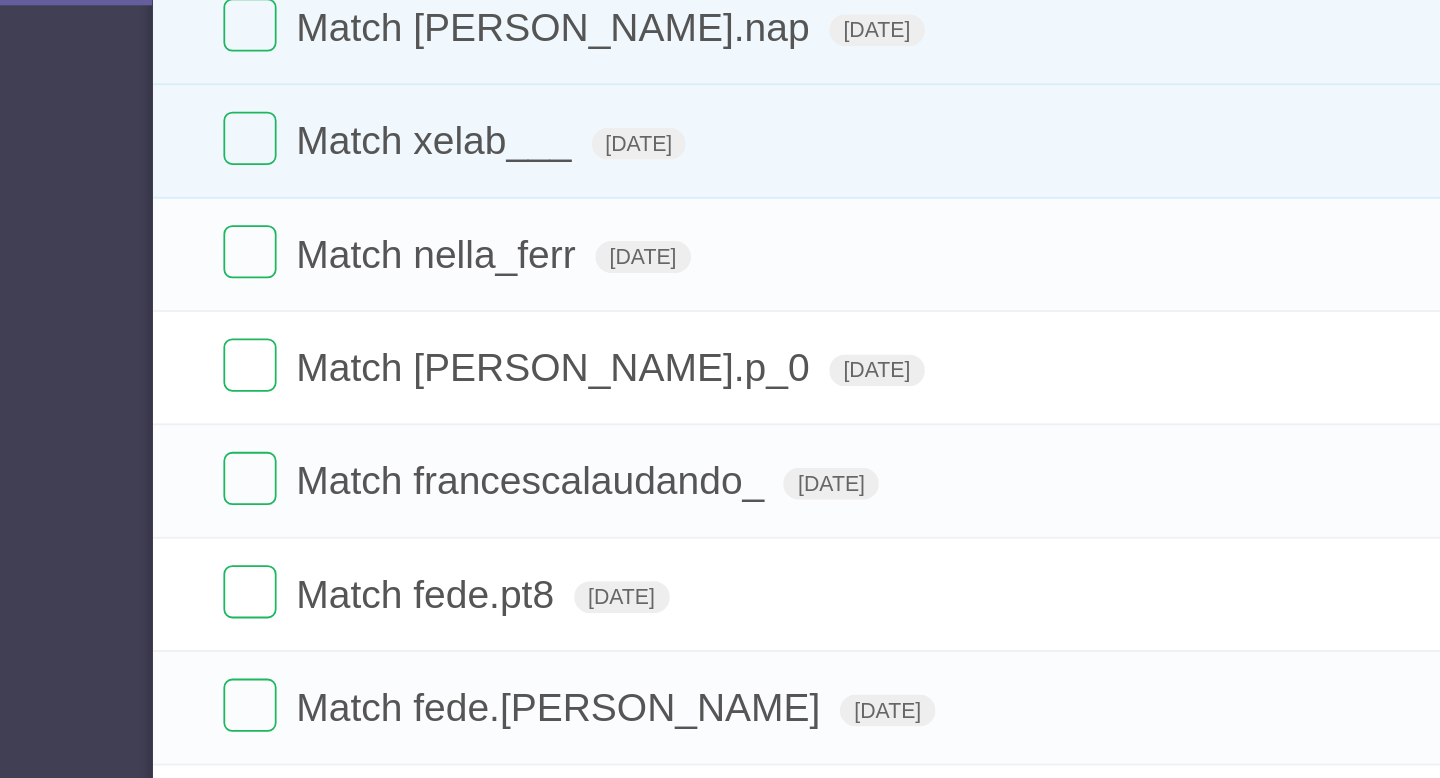
click at [224, 482] on aside "Flask Studios 10 Match Settembre" at bounding box center [130, 389] width 260 height 778
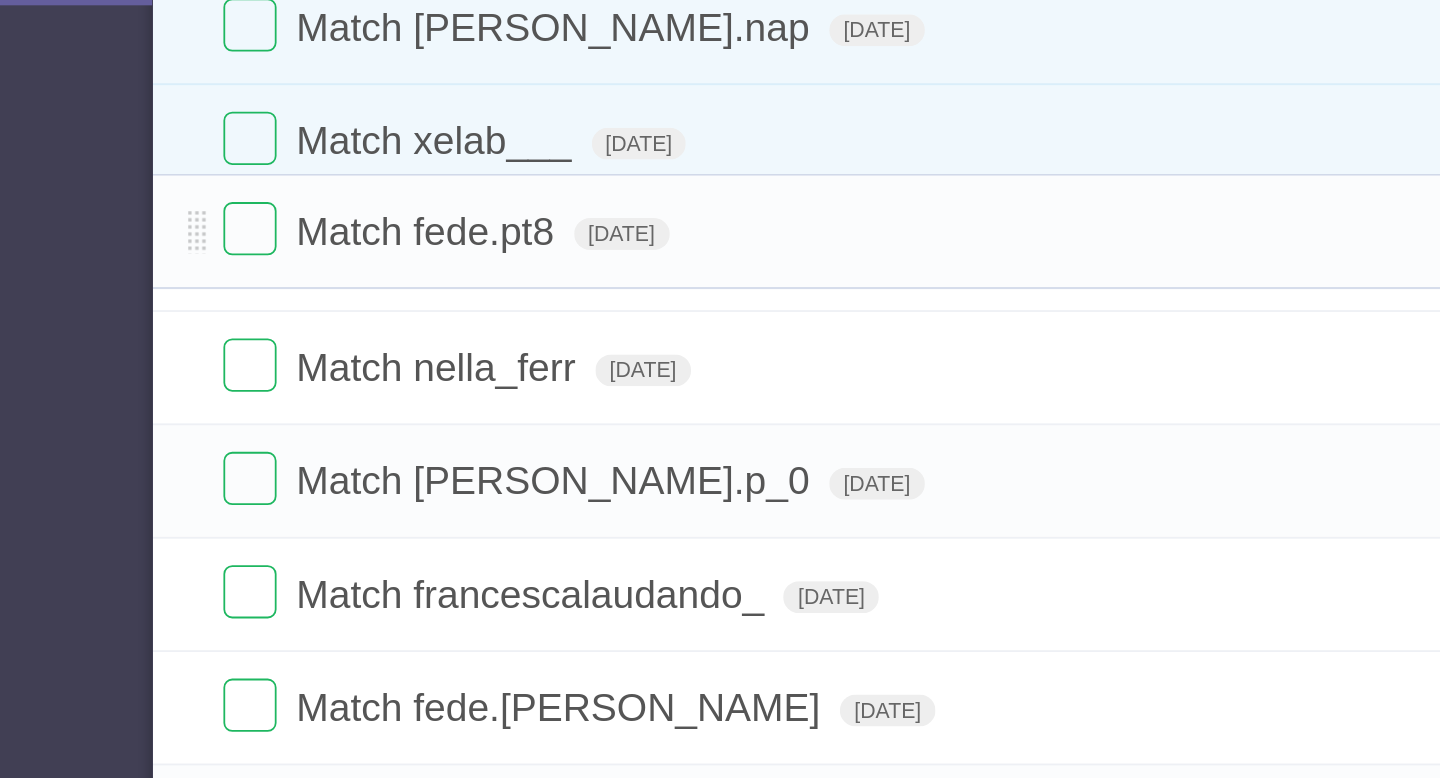
drag, startPoint x: 281, startPoint y: 508, endPoint x: 292, endPoint y: 315, distance: 193.3
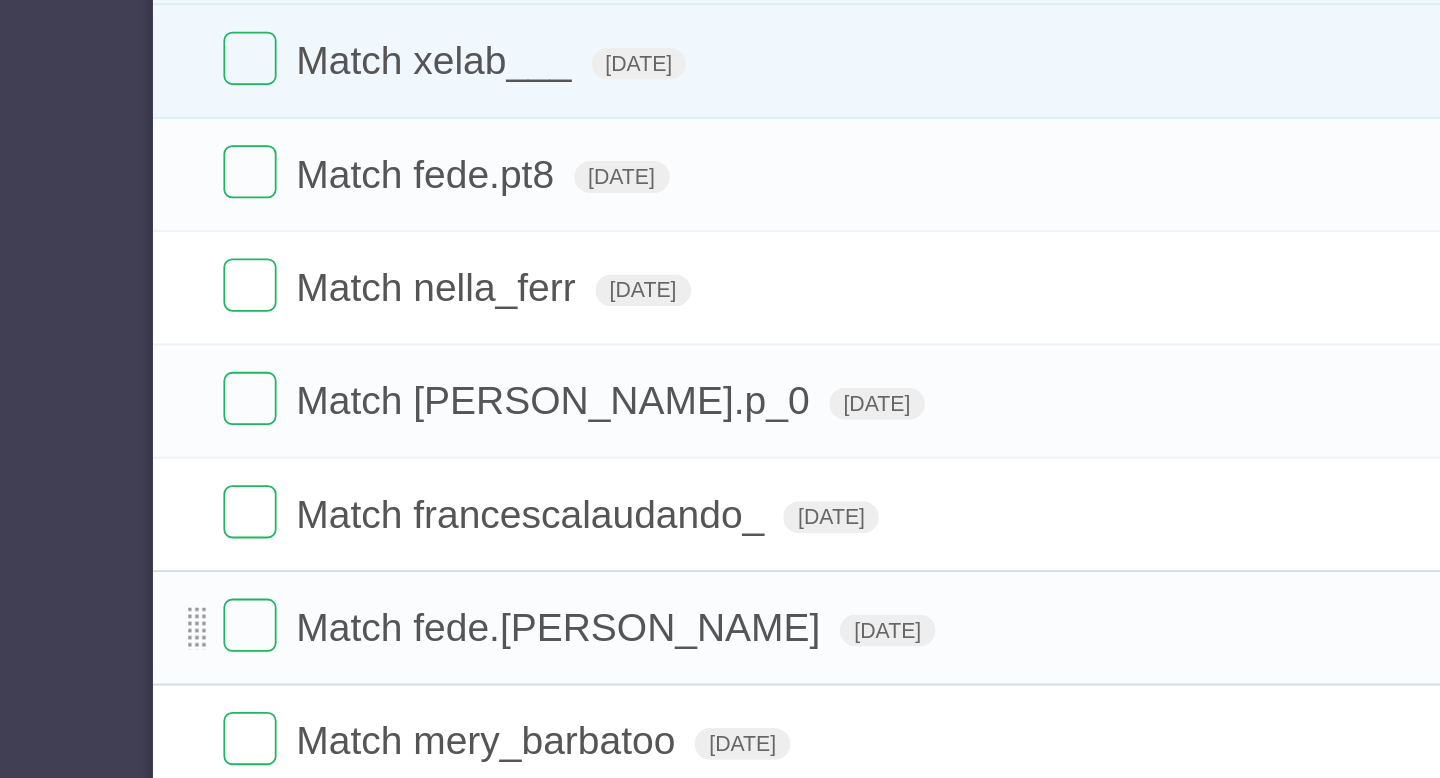
click at [280, 564] on span at bounding box center [285, 568] width 11 height 24
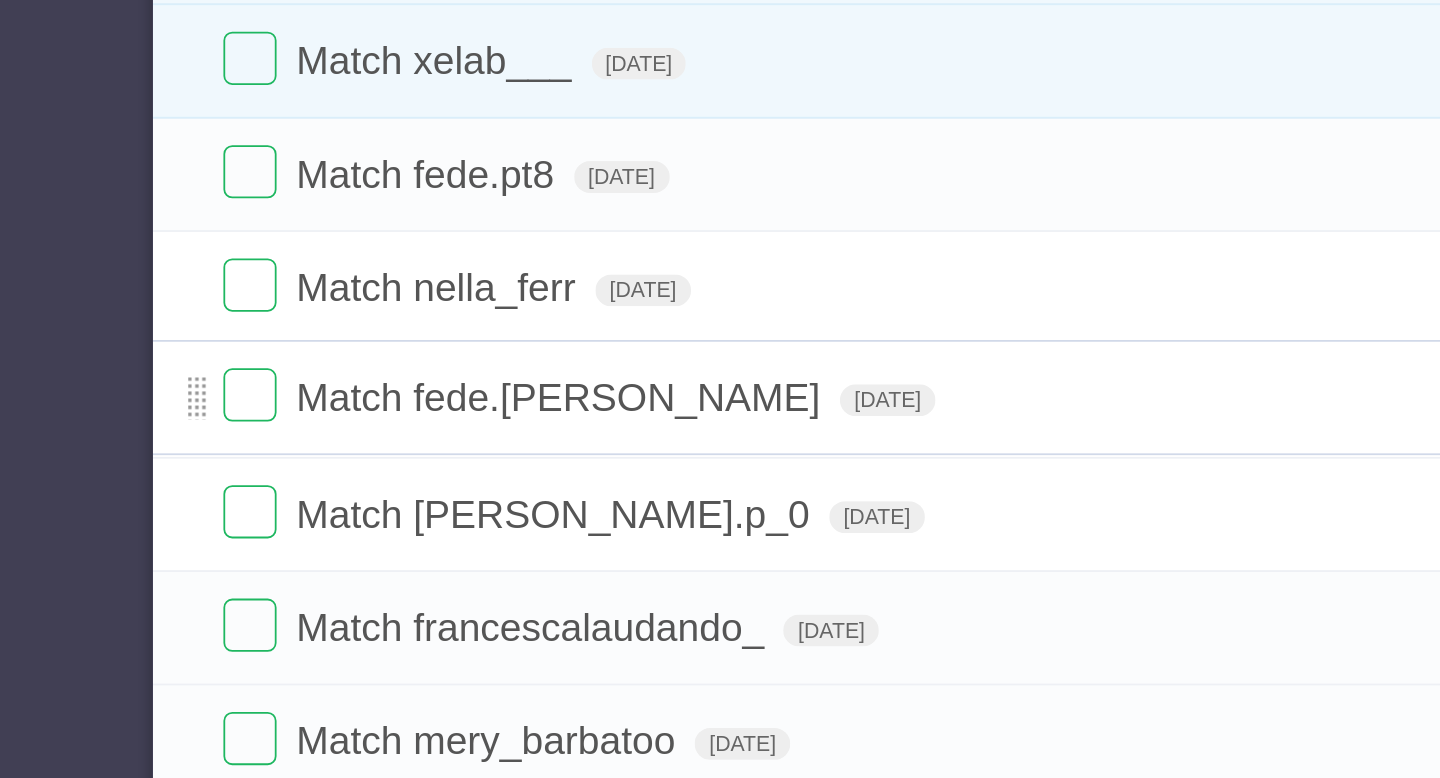
drag, startPoint x: 283, startPoint y: 568, endPoint x: 282, endPoint y: 434, distance: 134.0
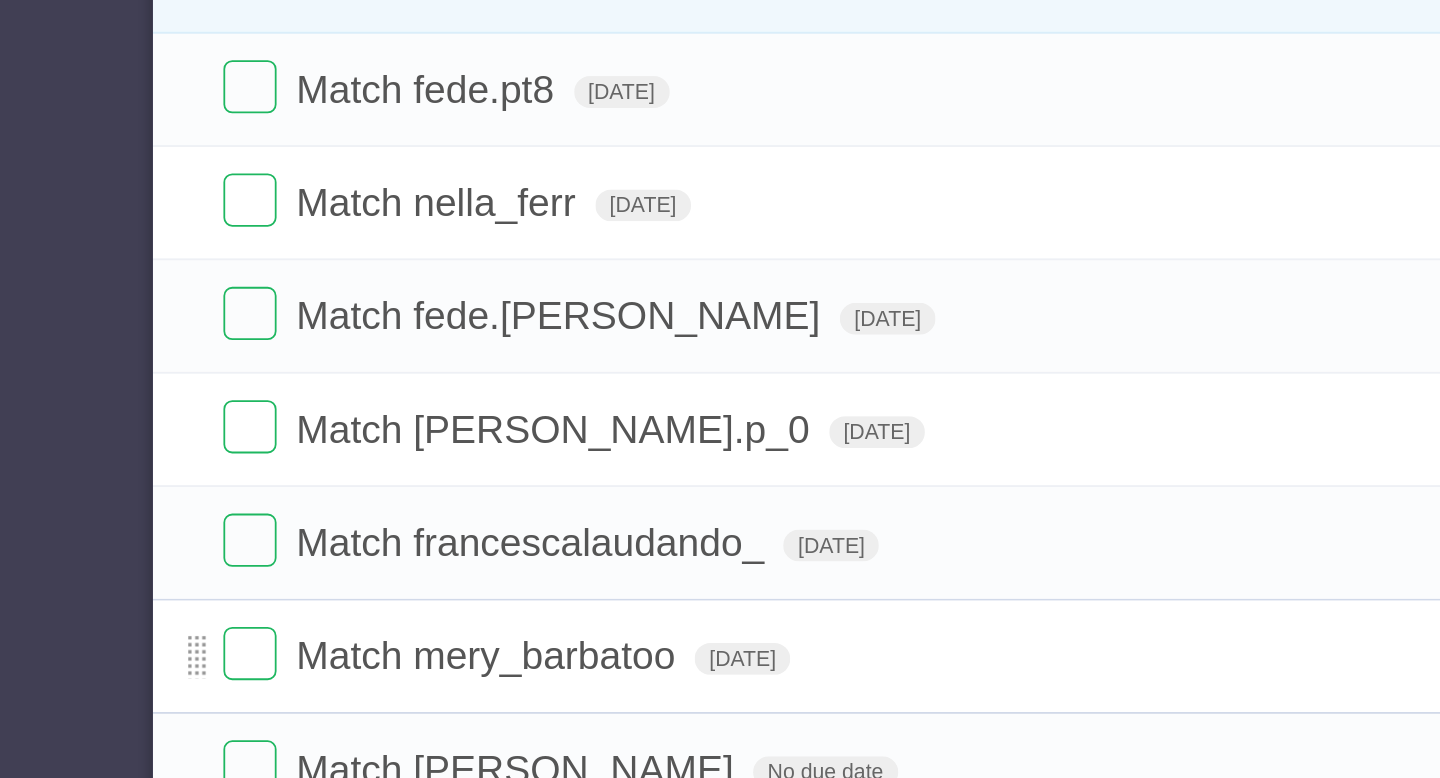
click at [282, 623] on span at bounding box center [285, 632] width 11 height 24
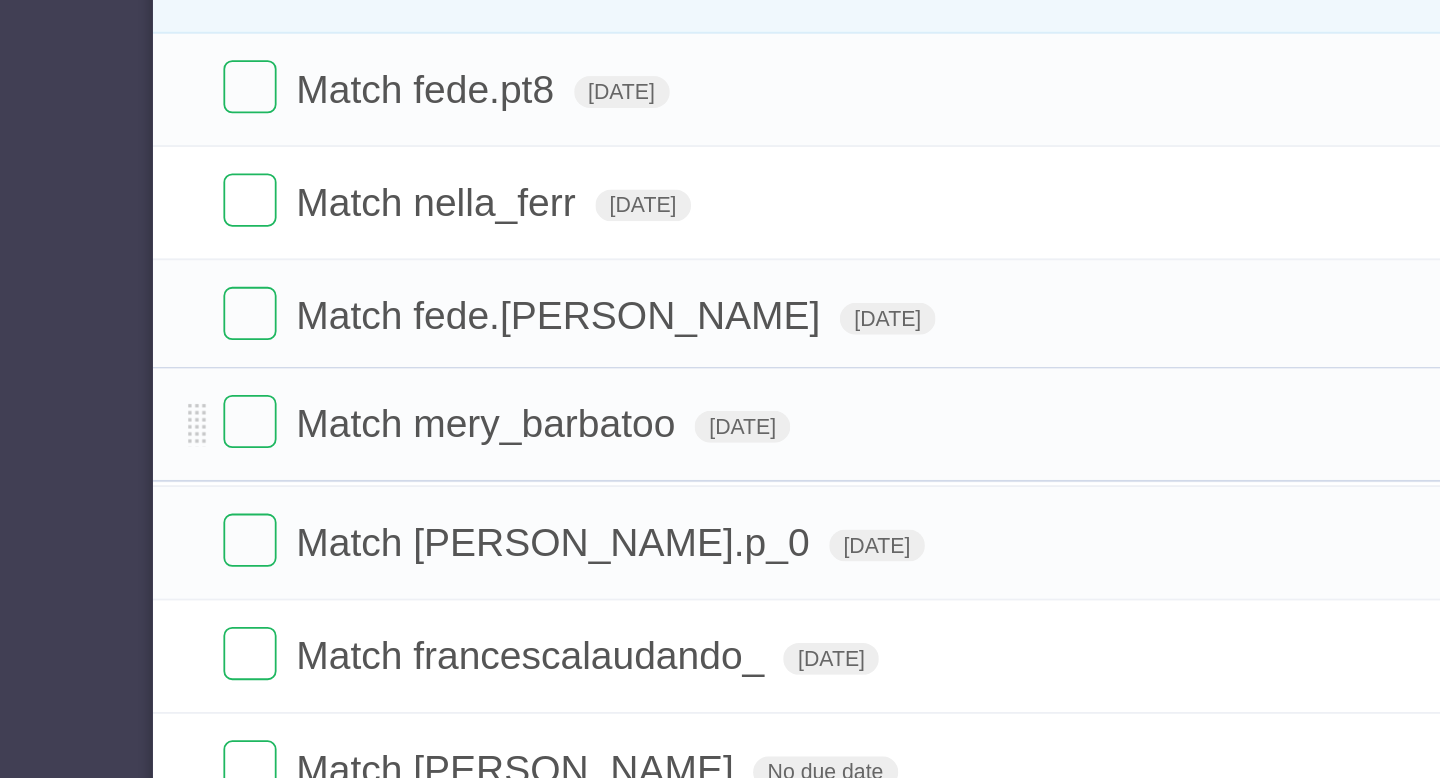
drag, startPoint x: 283, startPoint y: 635, endPoint x: 288, endPoint y: 500, distance: 135.1
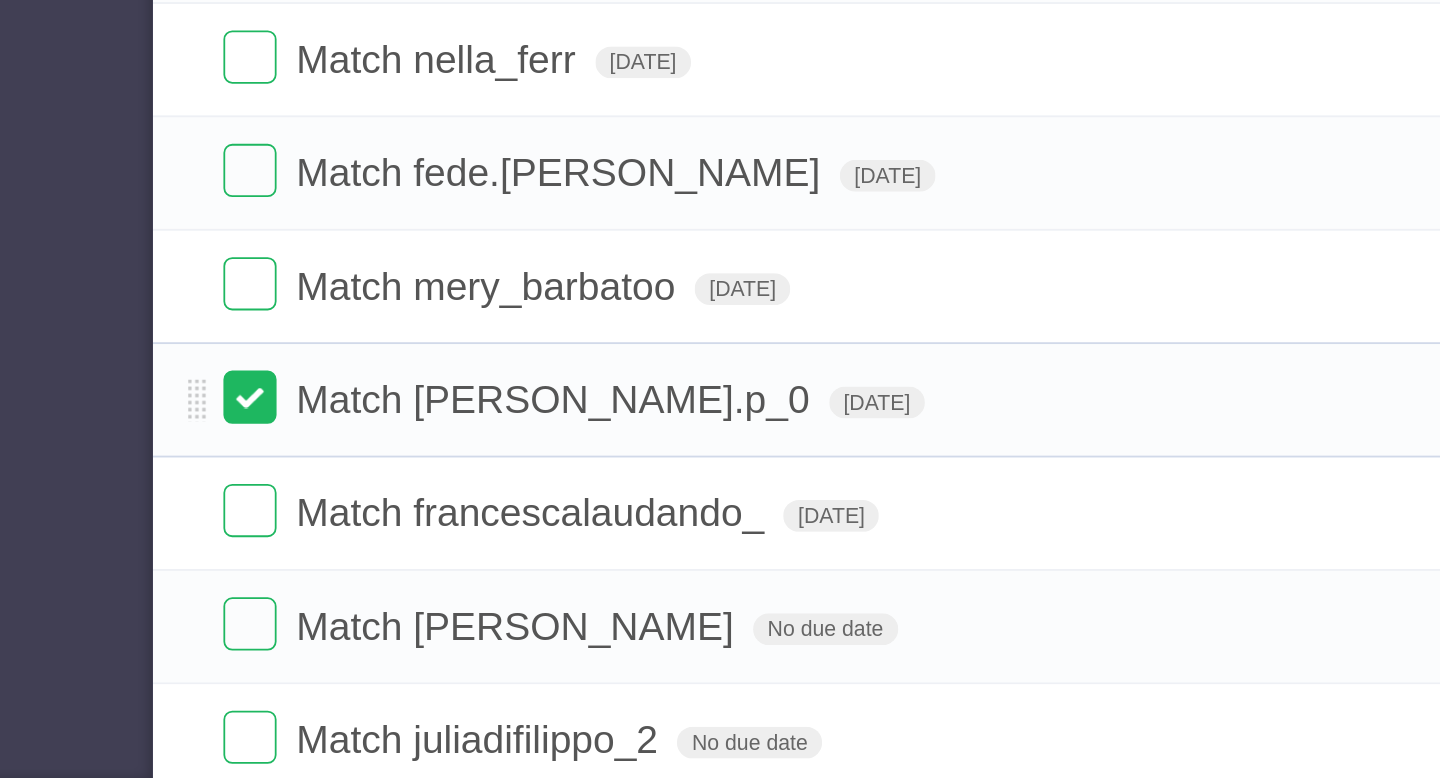
scroll to position [58, 0]
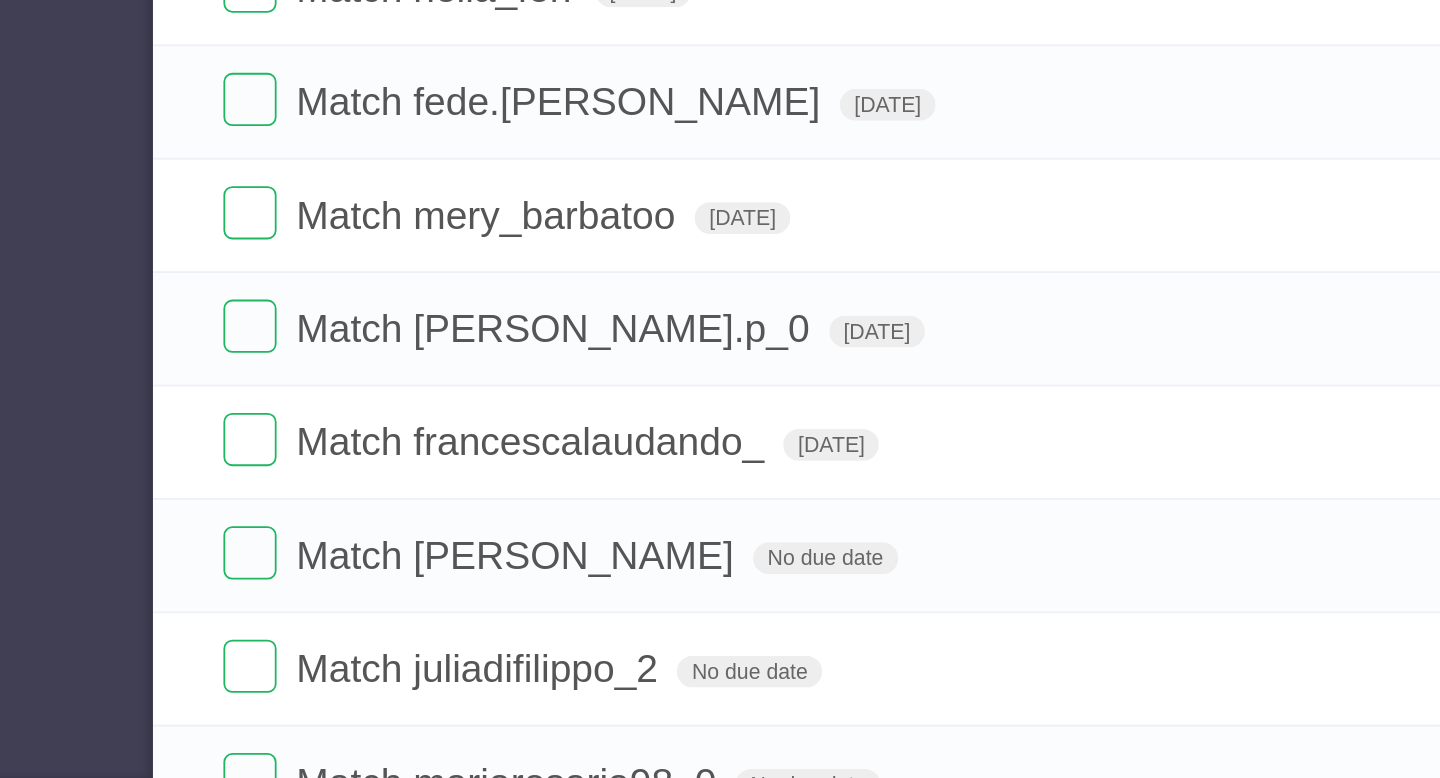
click at [212, 611] on aside "Flask Studios 10 Match Settembre" at bounding box center [130, 389] width 260 height 778
click at [584, 591] on span "Match francescalaudando_" at bounding box center [475, 588] width 269 height 25
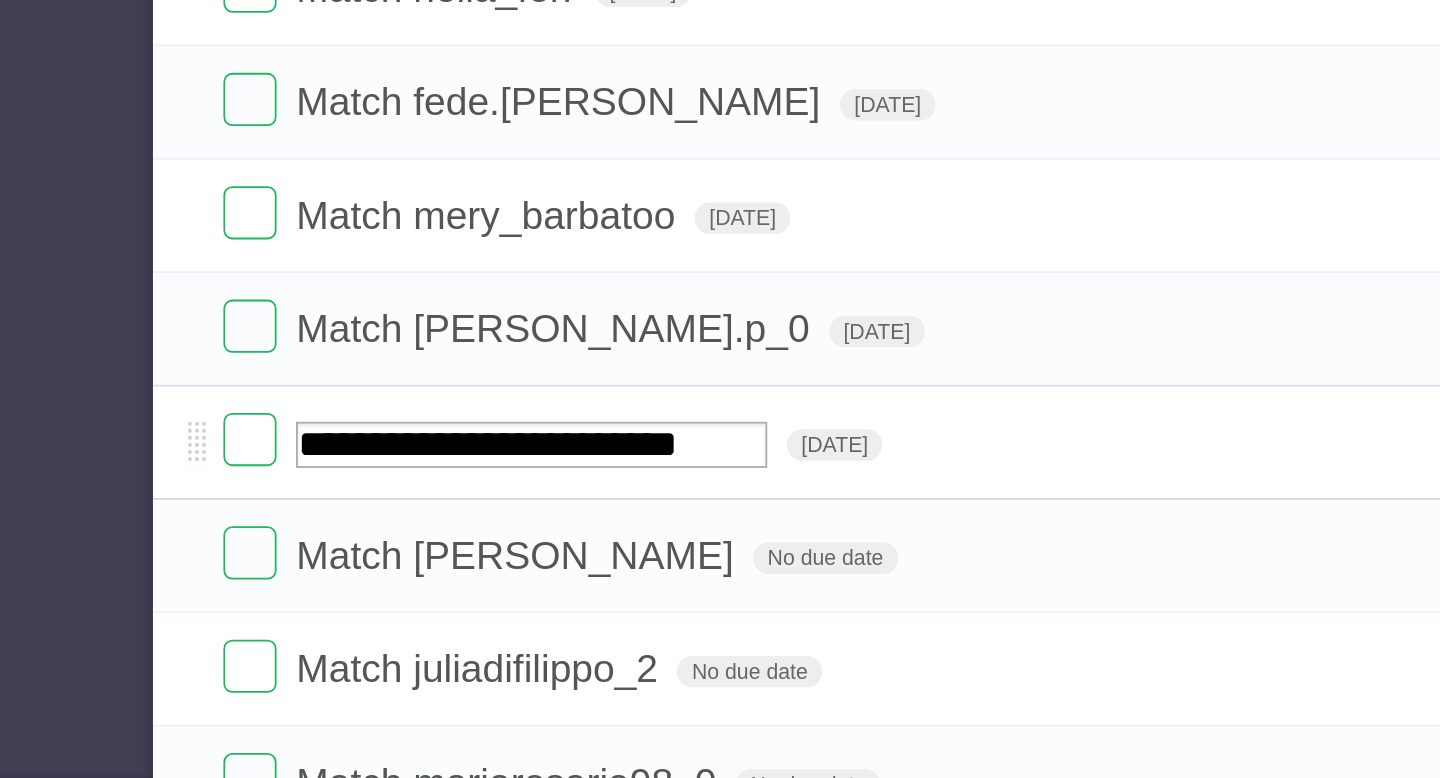
click at [607, 589] on input "**********" at bounding box center [474, 590] width 266 height 26
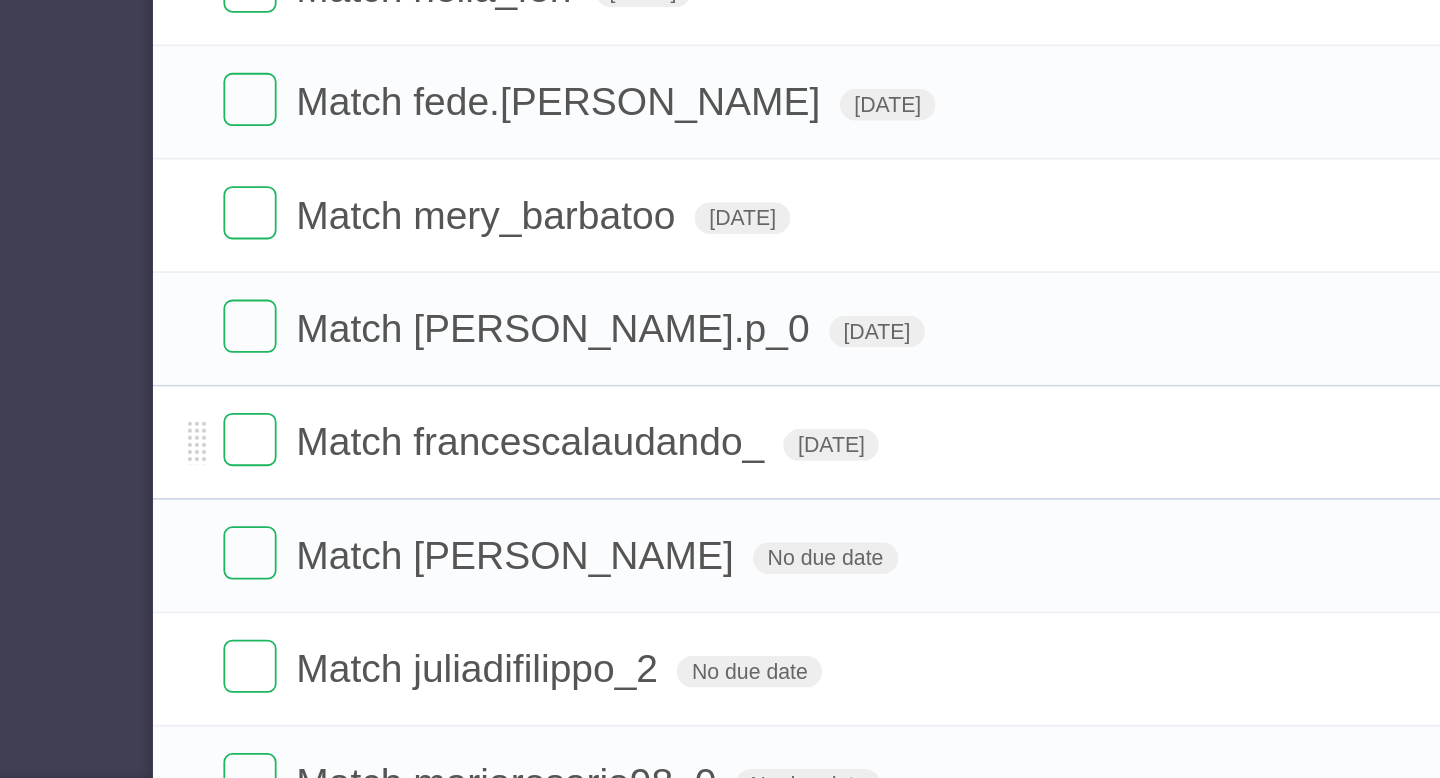
click at [586, 590] on span "Match francescalaudando_" at bounding box center [475, 588] width 269 height 25
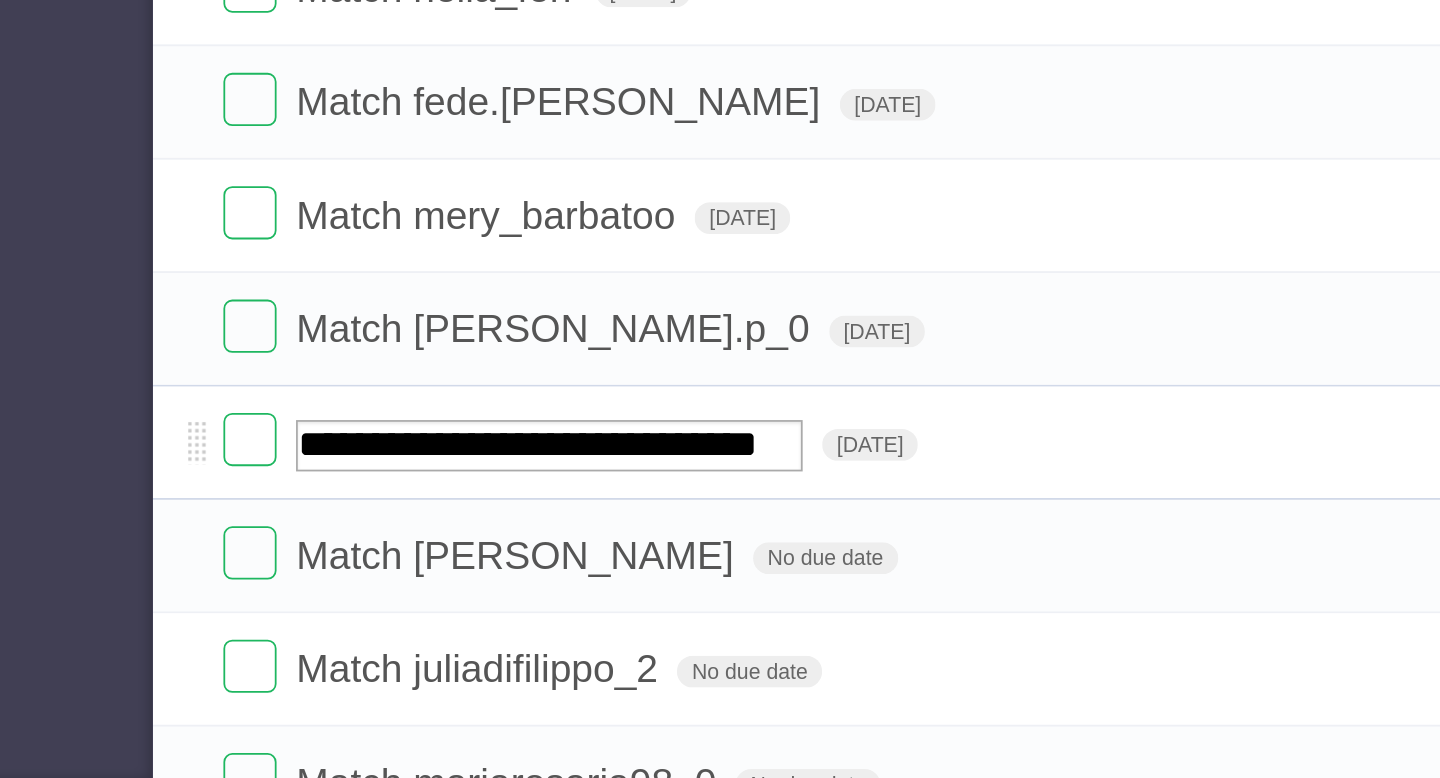
type input "**********"
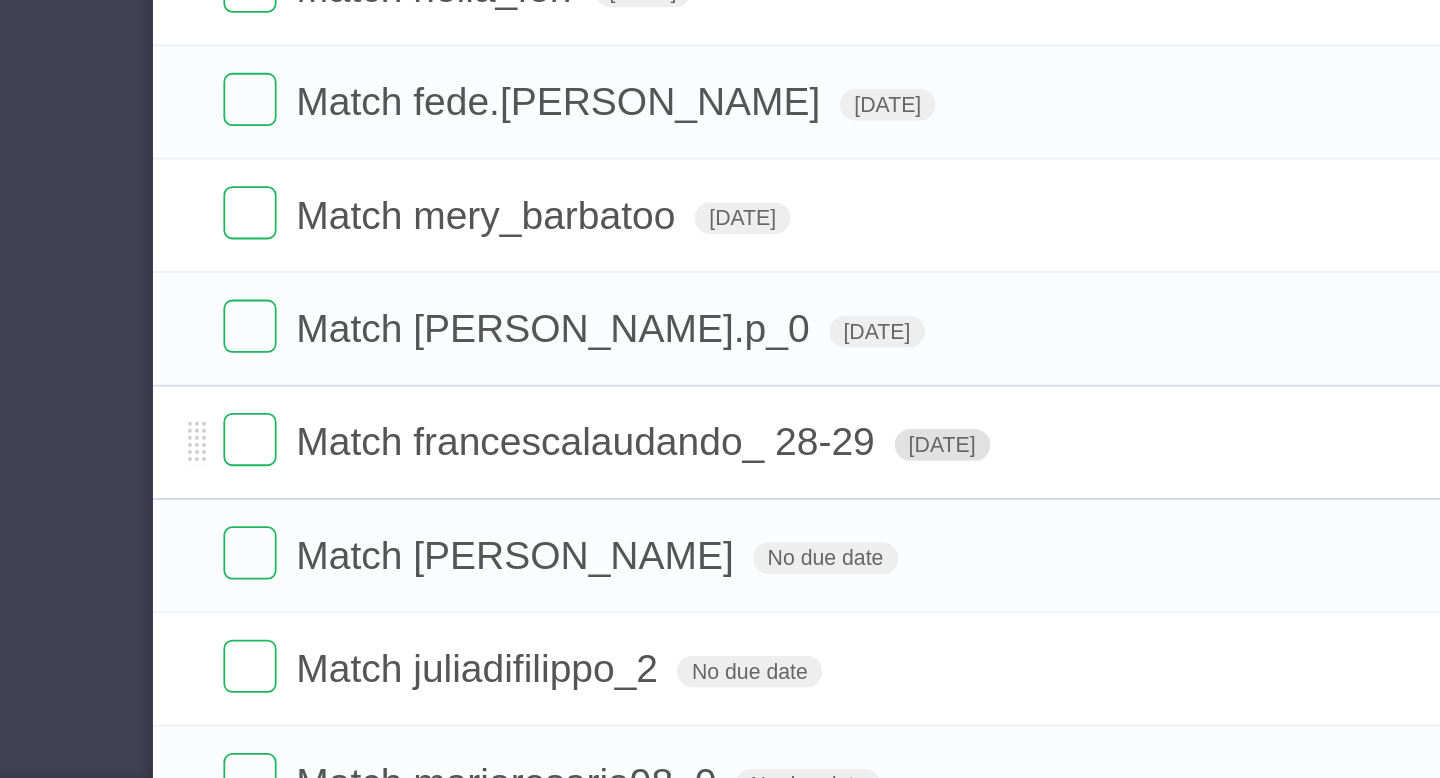
click at [691, 597] on span "[DATE]" at bounding box center [706, 590] width 54 height 18
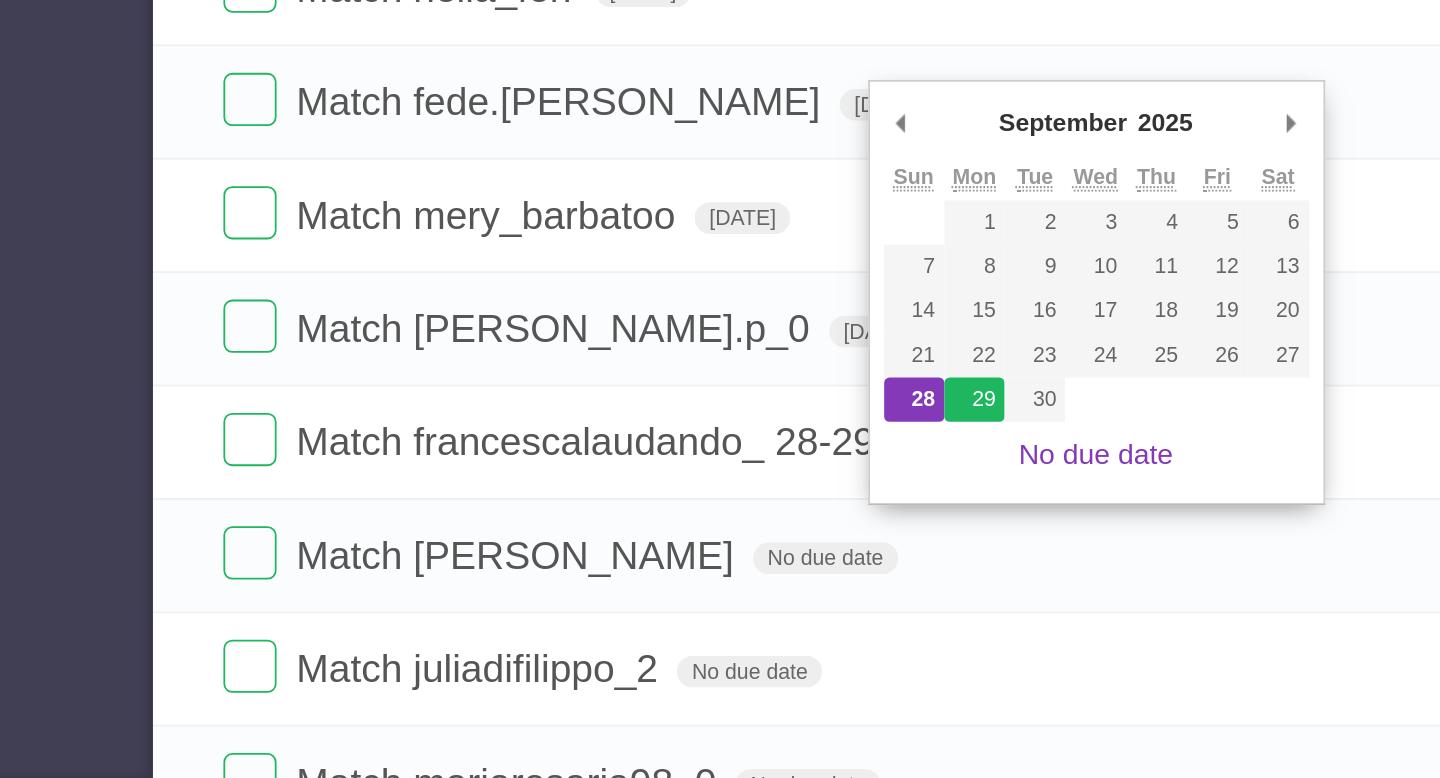
type span "[DATE]"
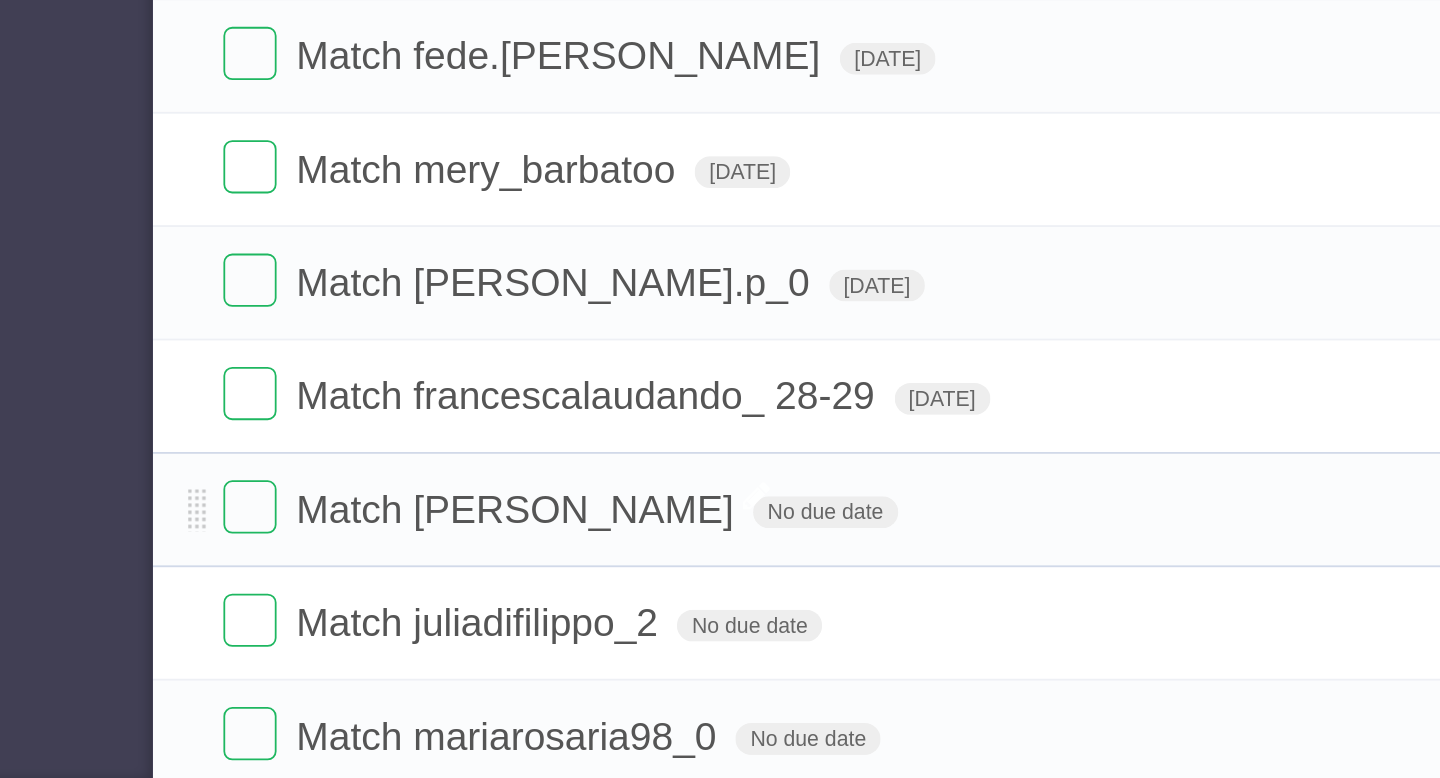
scroll to position [83, 0]
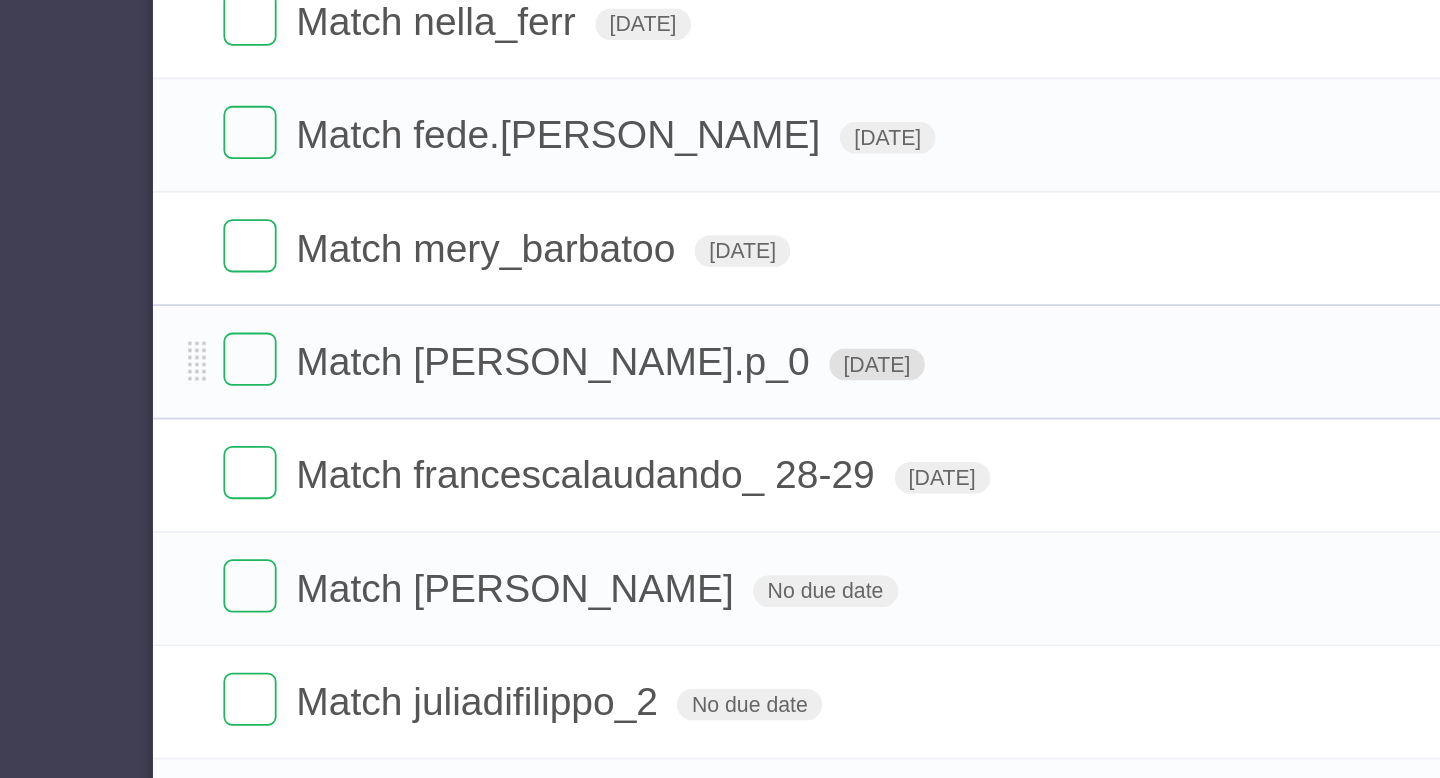
click at [642, 510] on span "[DATE]" at bounding box center [669, 501] width 54 height 18
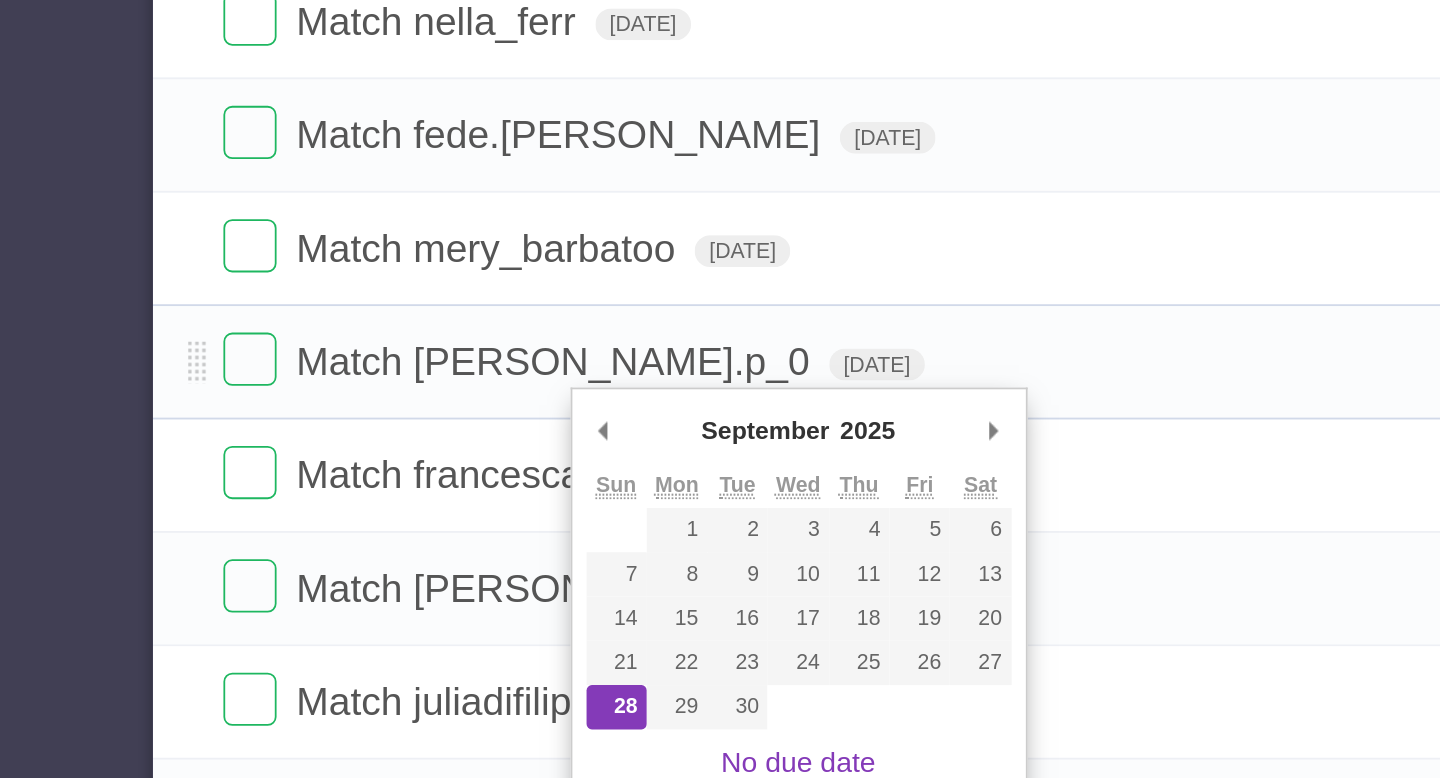
click at [490, 501] on form "Match [PERSON_NAME].p_0 [DATE] White Red Blue Green Purple Orange" at bounding box center [850, 499] width 1100 height 33
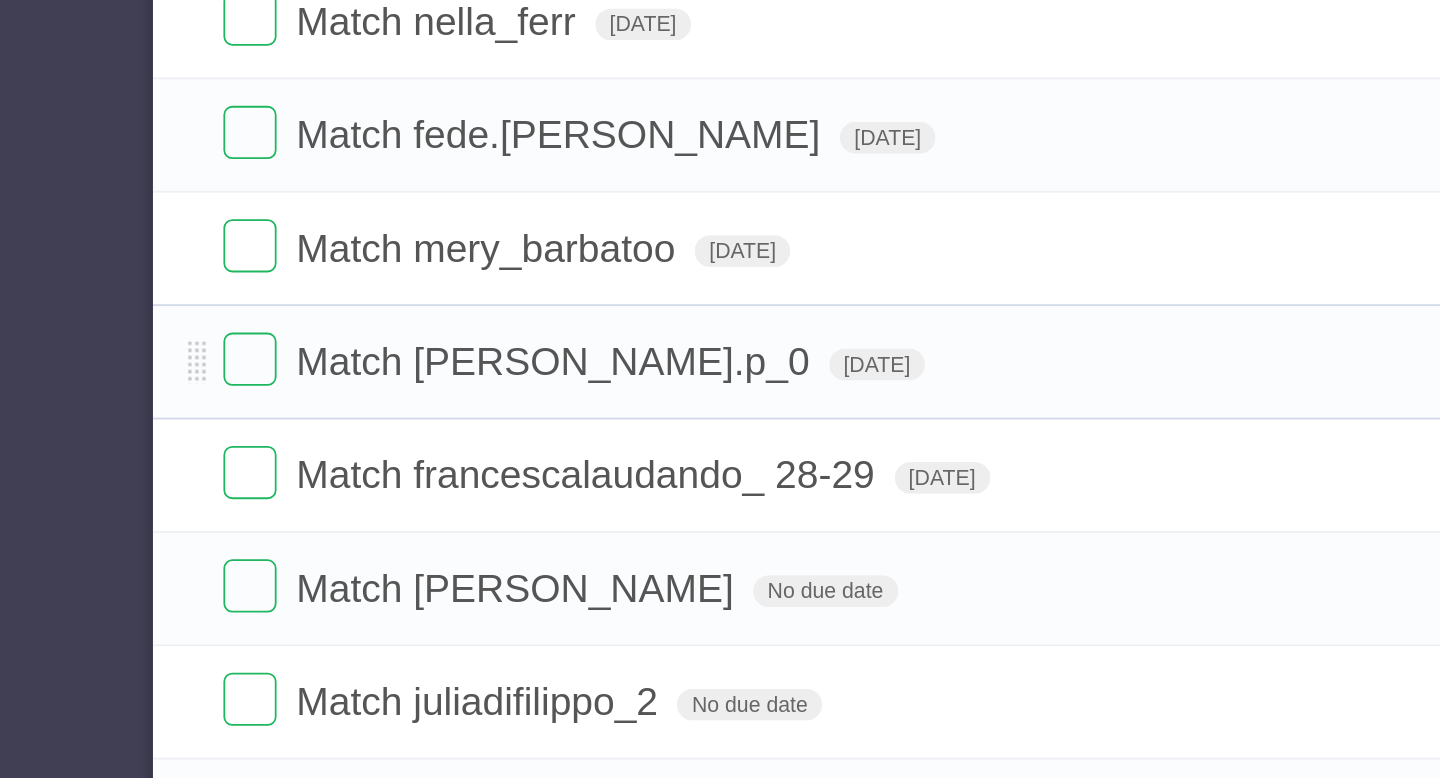
click at [488, 500] on form "Match [PERSON_NAME].p_0 [DATE] White Red Blue Green Purple Orange" at bounding box center [850, 499] width 1100 height 33
click at [486, 501] on span "Match [PERSON_NAME].p_0" at bounding box center [488, 499] width 295 height 25
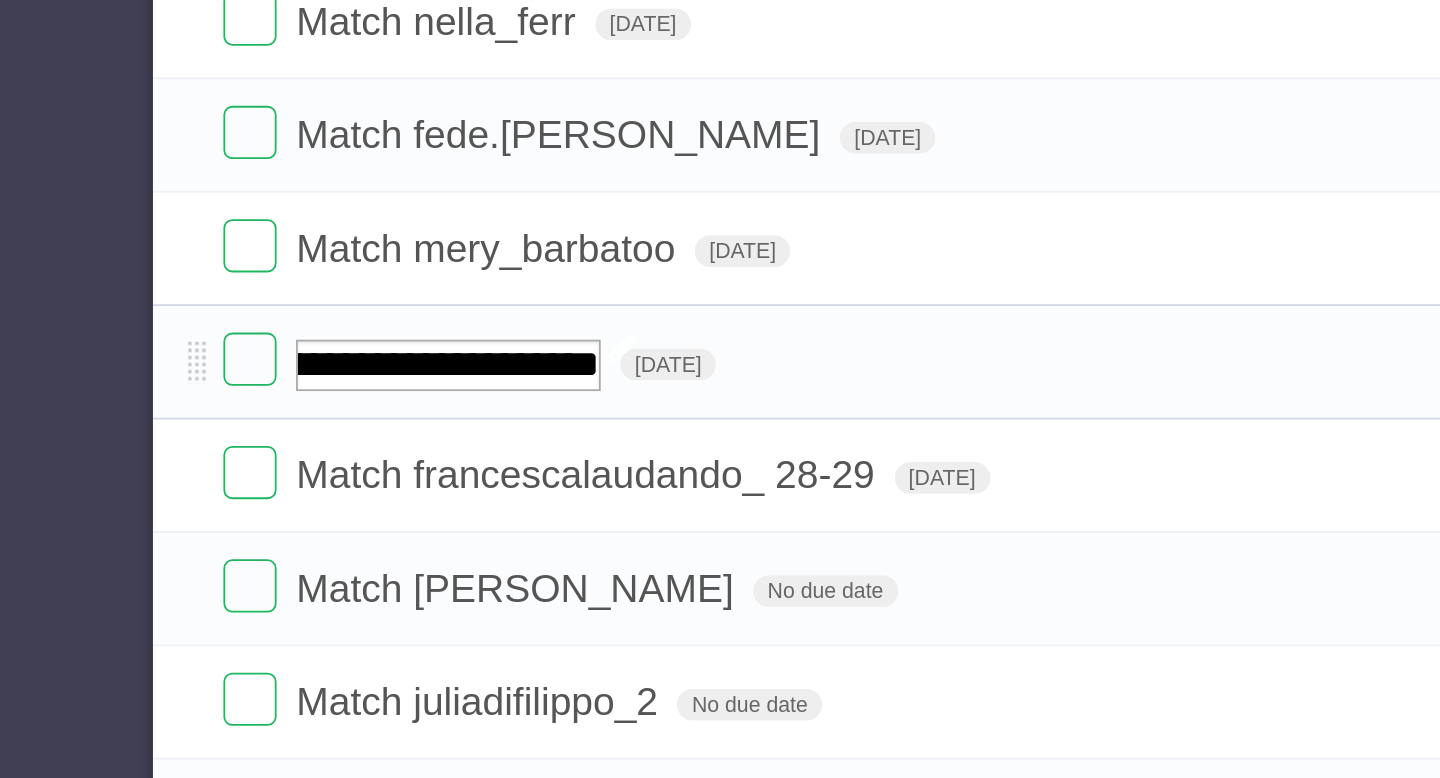
type input "**********"
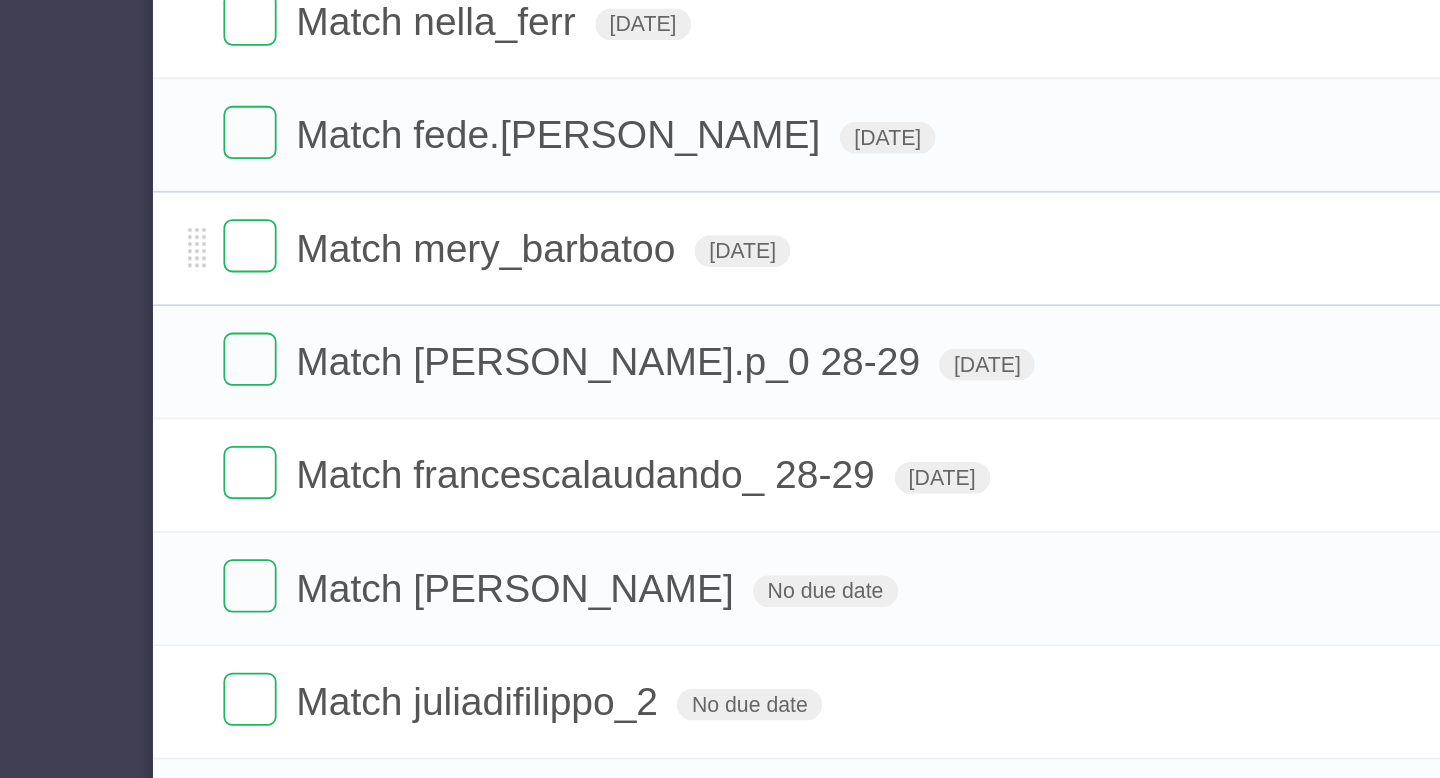
click at [533, 448] on span "Match mery_barbatoo" at bounding box center [450, 435] width 219 height 25
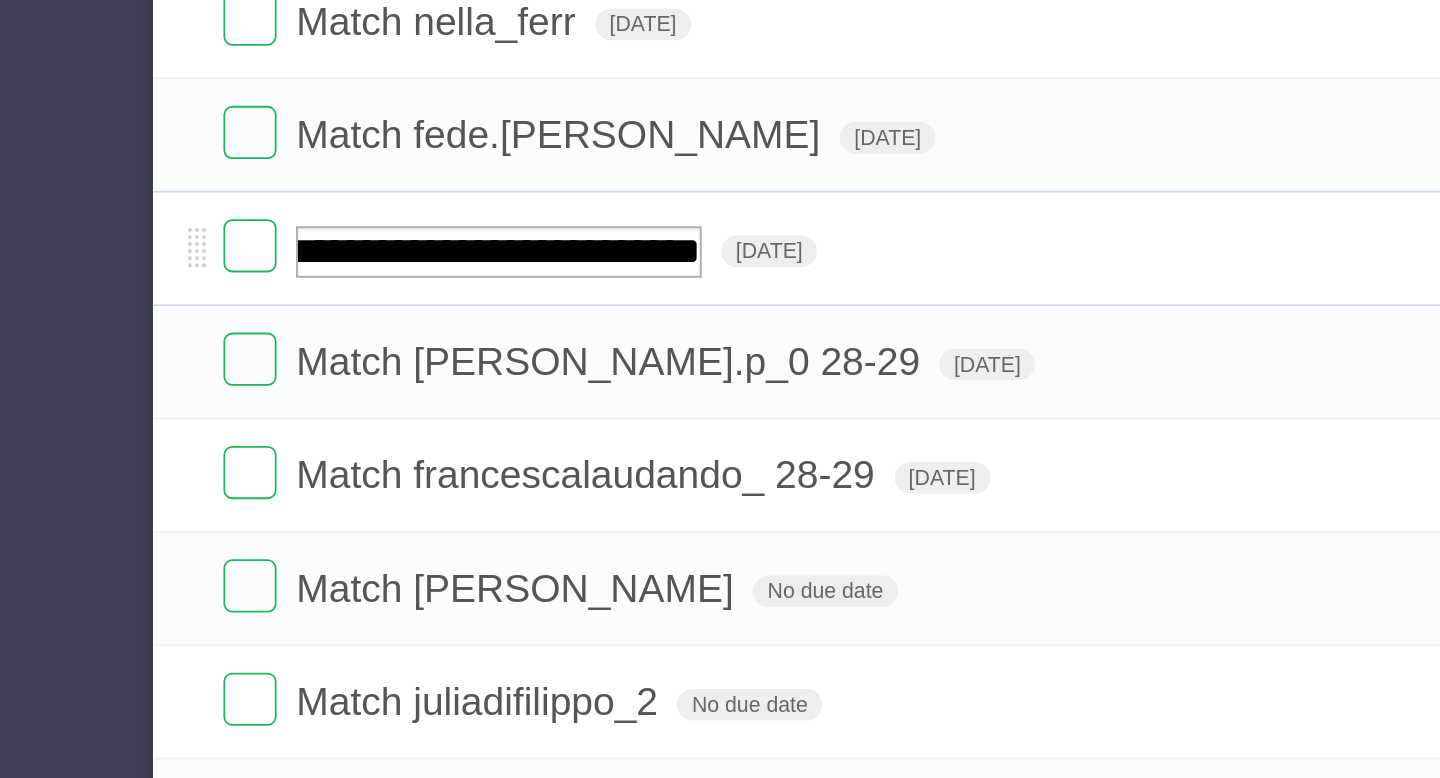
type input "**********"
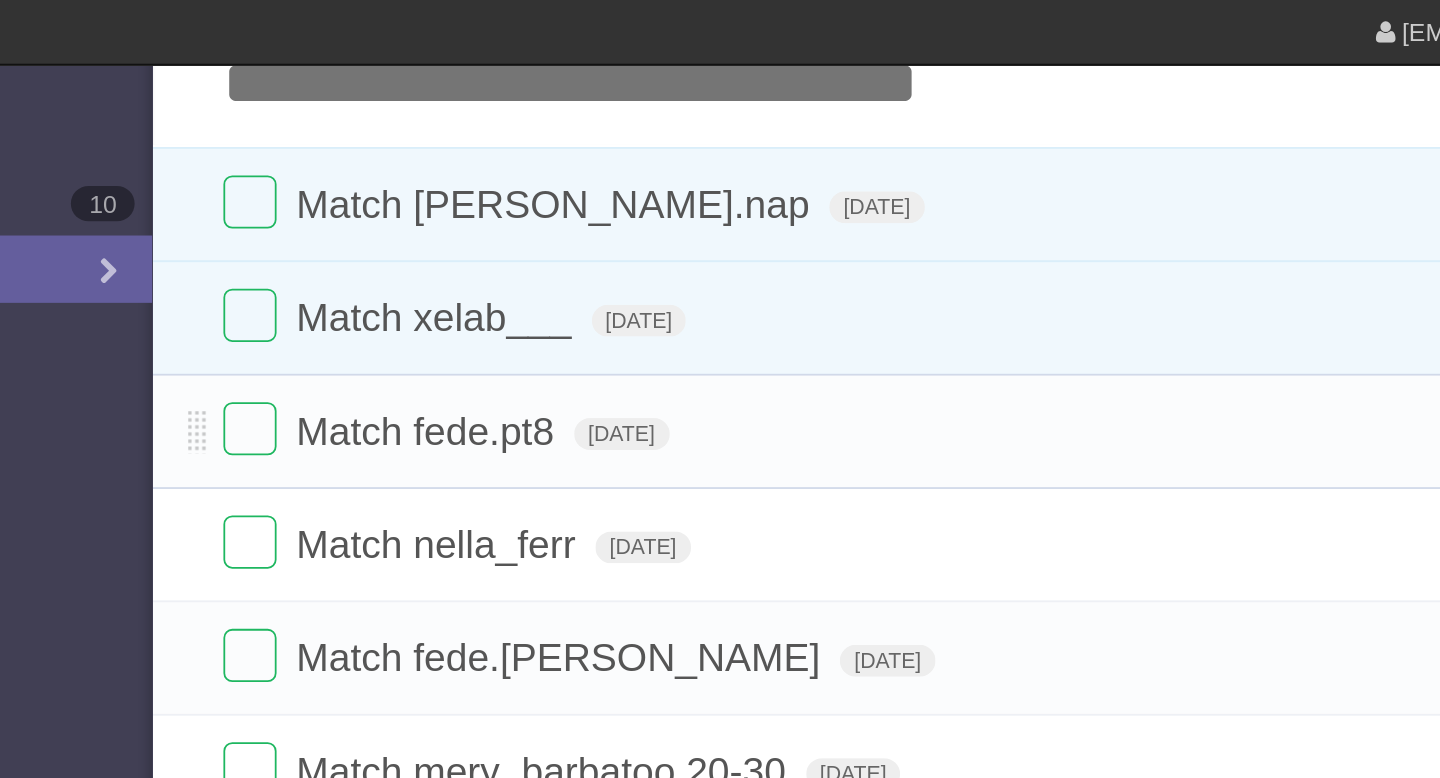
scroll to position [77, 0]
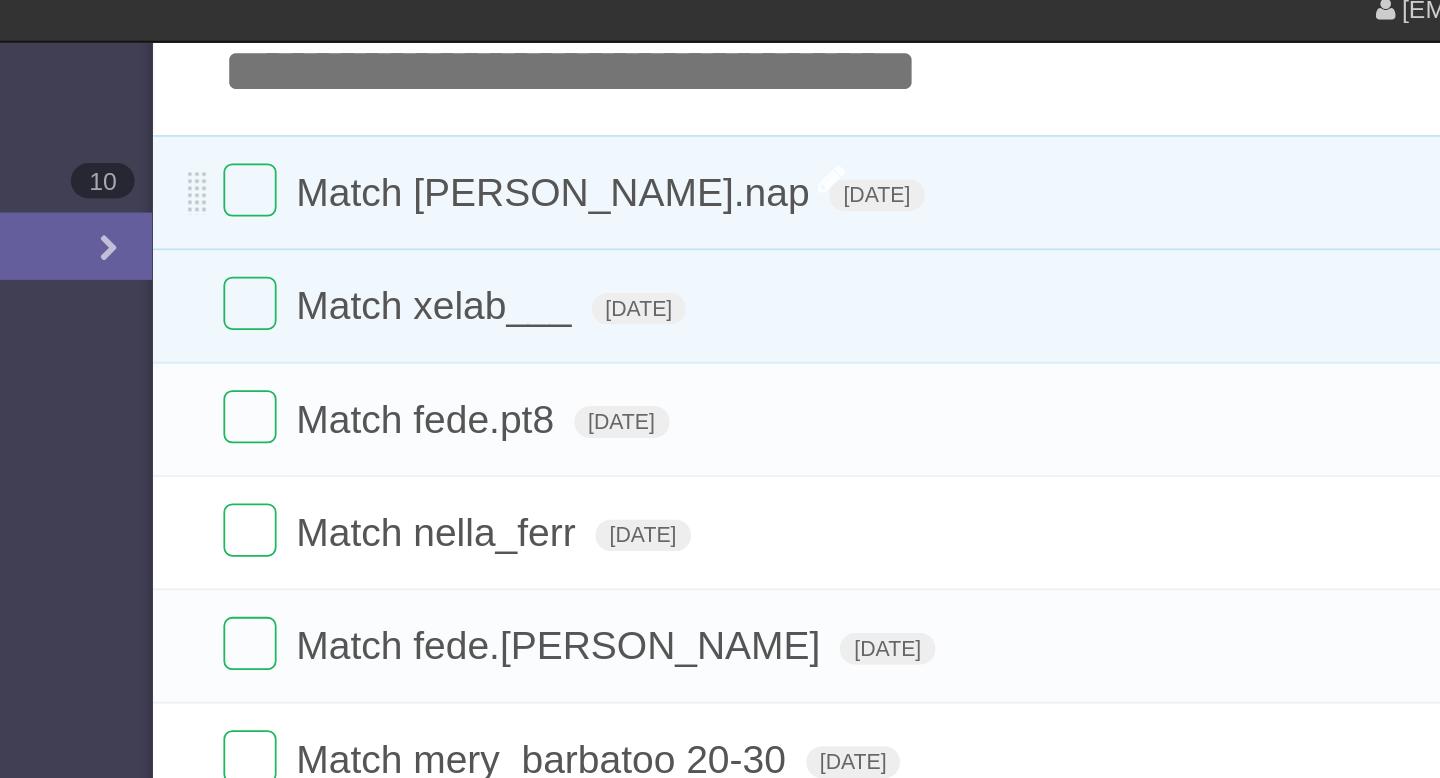
click at [483, 124] on span "Match [PERSON_NAME].nap" at bounding box center [488, 121] width 295 height 25
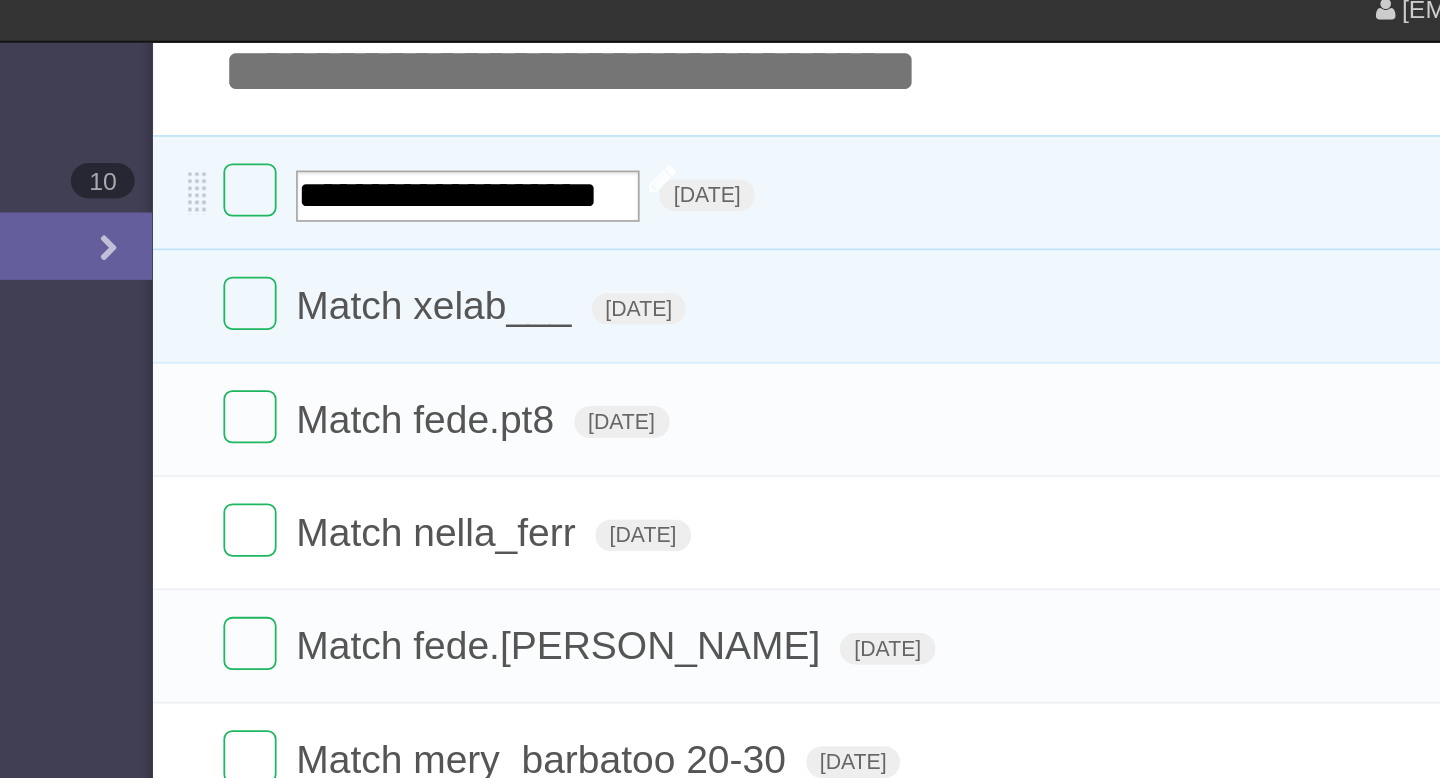
scroll to position [0, 0]
type input "**********"
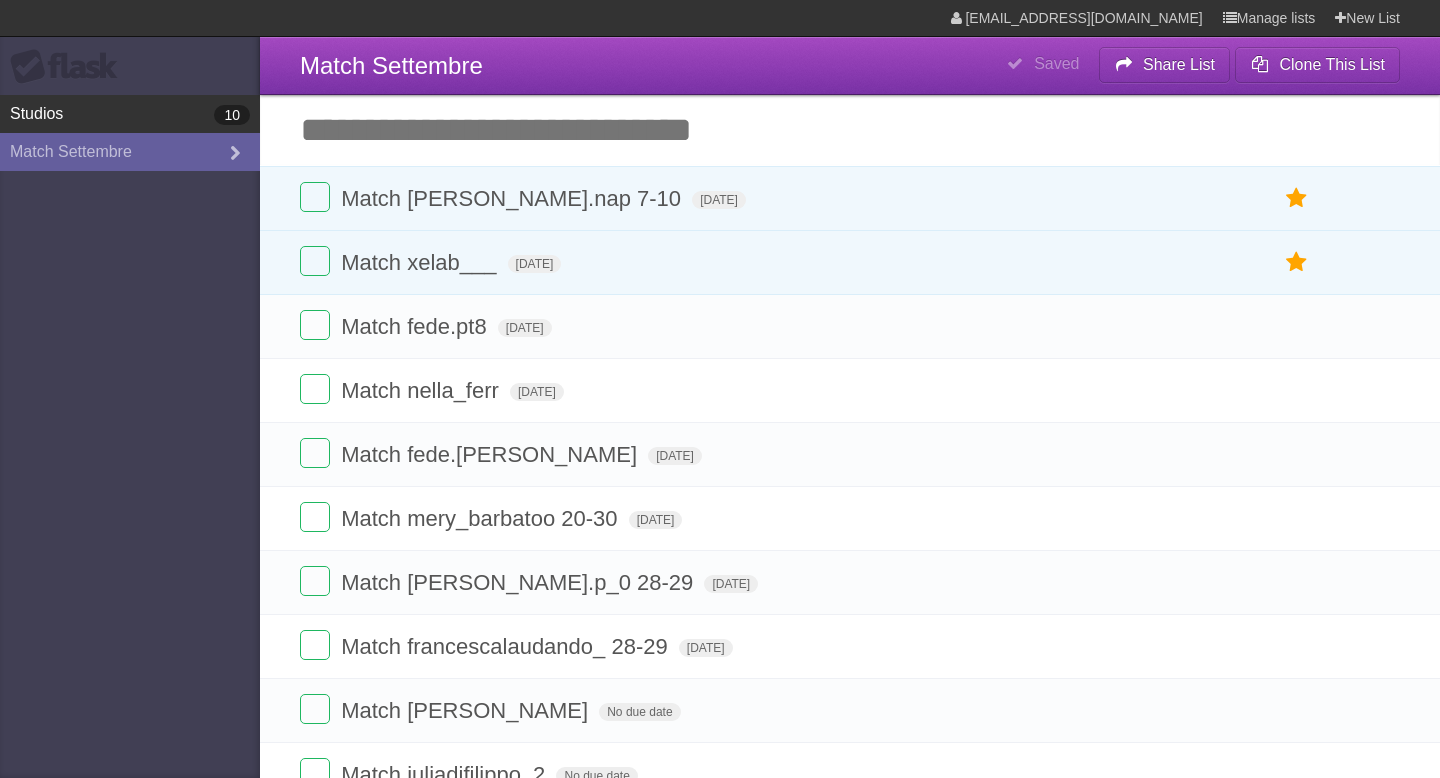
click at [177, 109] on link "Studios 10" at bounding box center [130, 114] width 260 height 38
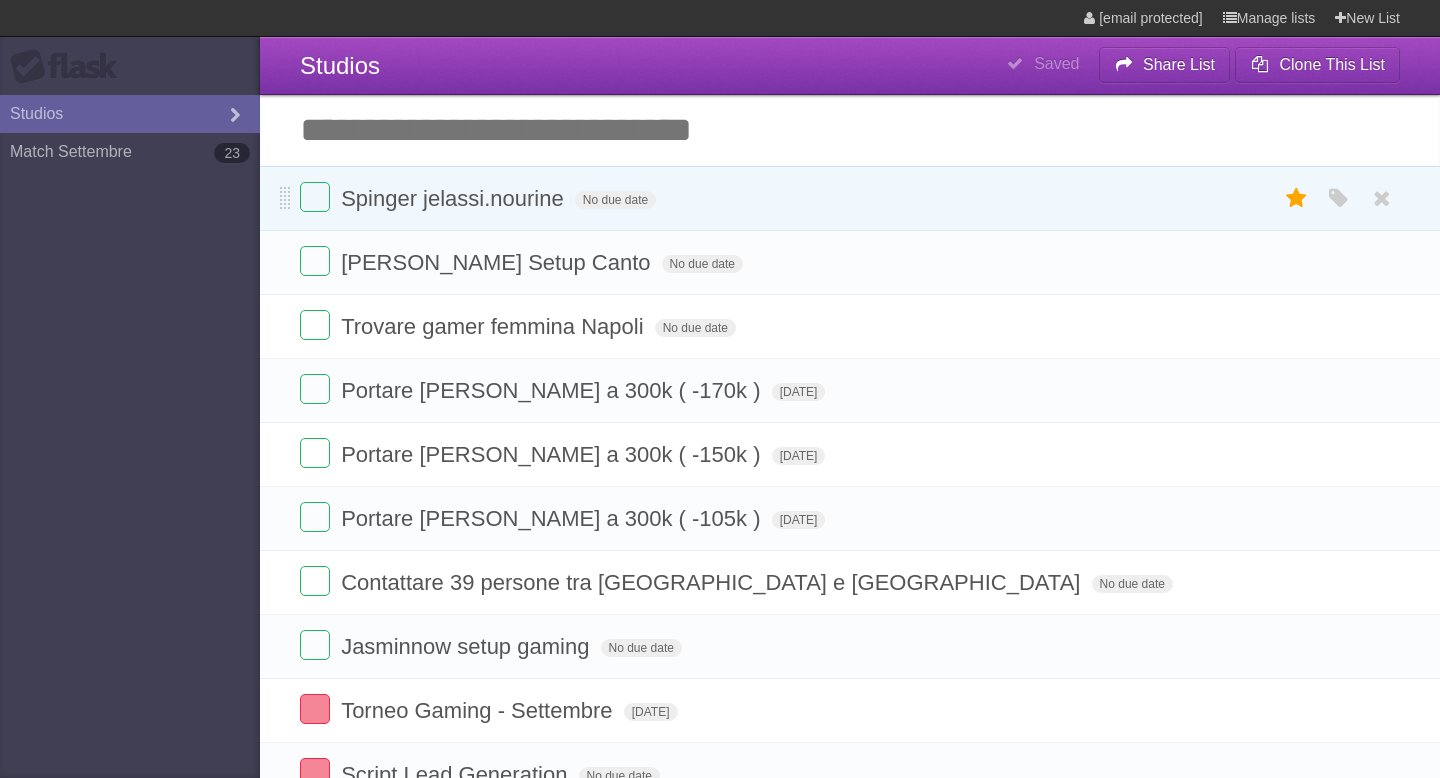
type span "[DATE]"
